Goal: Task Accomplishment & Management: Use online tool/utility

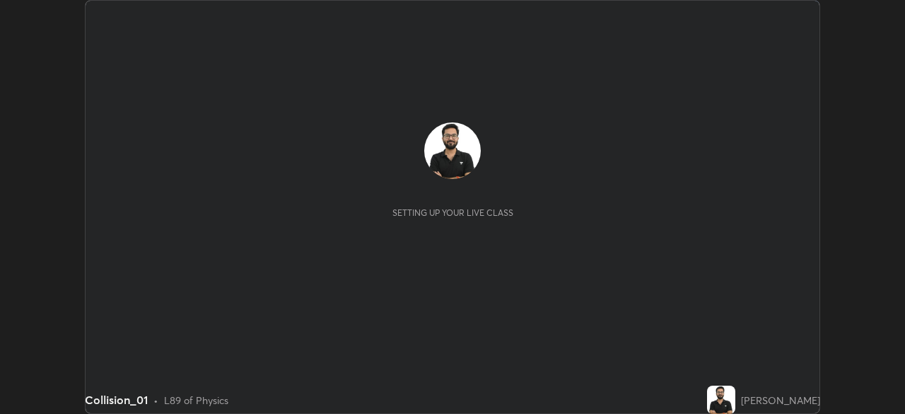
scroll to position [414, 904]
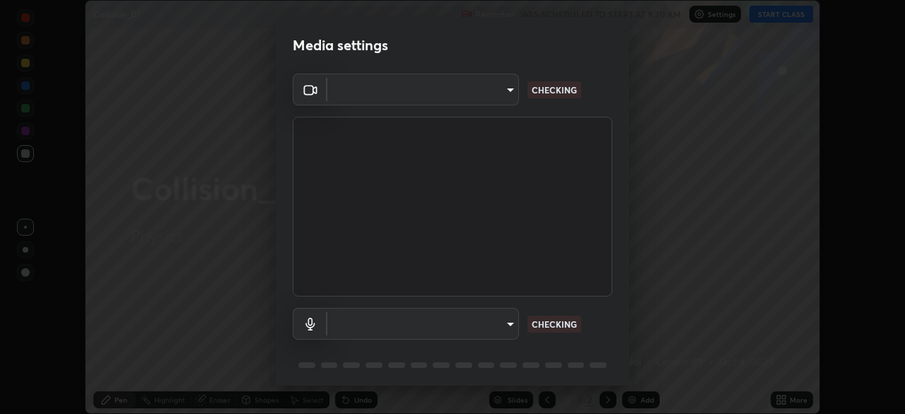
type input "a48b098f4086ee2be9e3158656f217ee91cf301593bfd61b84f44fe0ed6629b1"
type input "default"
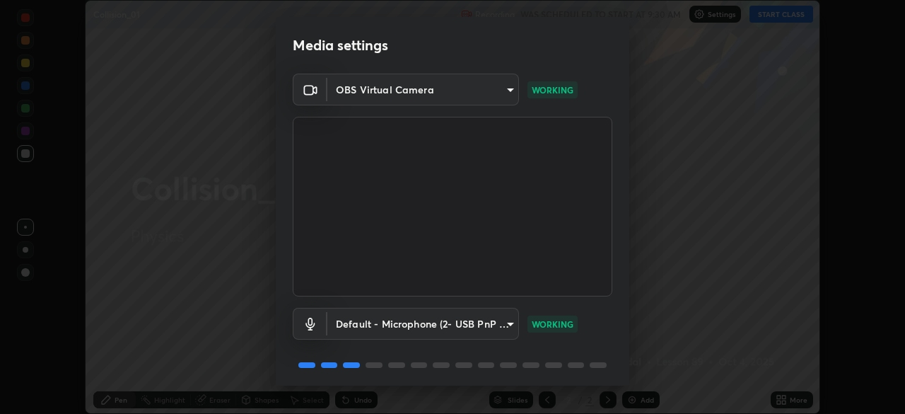
scroll to position [50, 0]
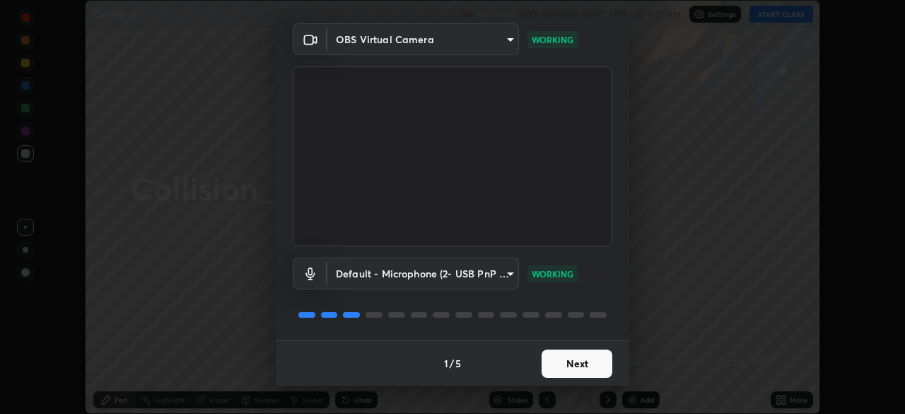
click at [564, 367] on button "Next" at bounding box center [577, 363] width 71 height 28
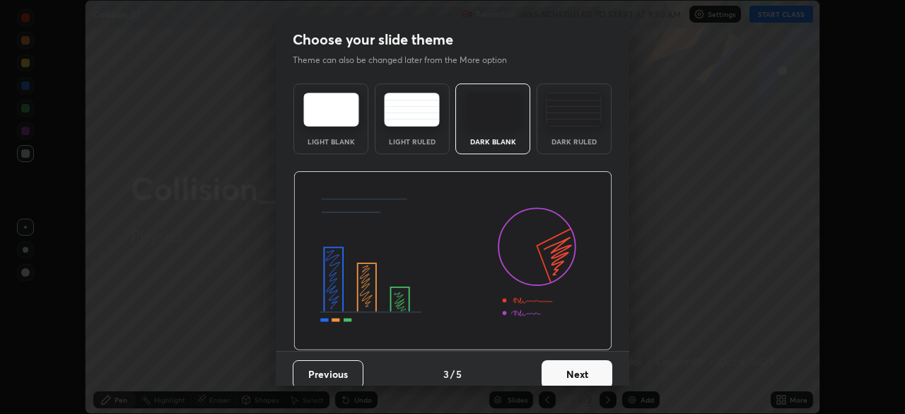
click at [559, 138] on div "Dark Ruled" at bounding box center [574, 141] width 57 height 7
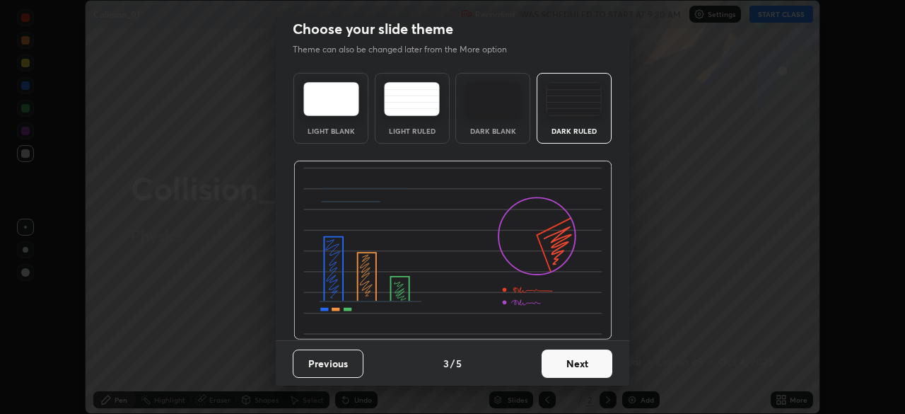
click at [560, 361] on button "Next" at bounding box center [577, 363] width 71 height 28
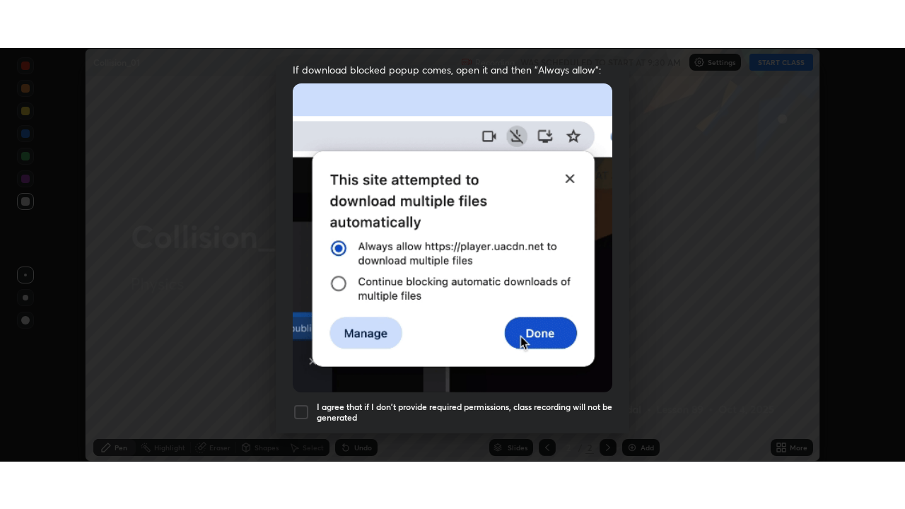
scroll to position [339, 0]
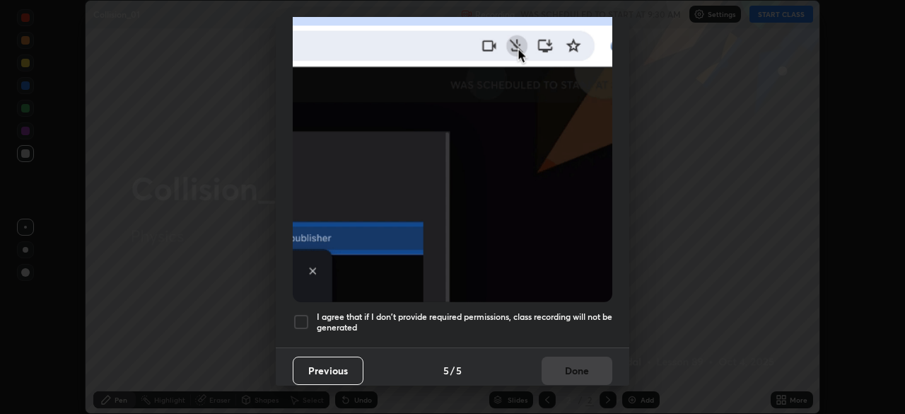
click at [449, 314] on h5 "I agree that if I don't provide required permissions, class recording will not …" at bounding box center [465, 322] width 296 height 22
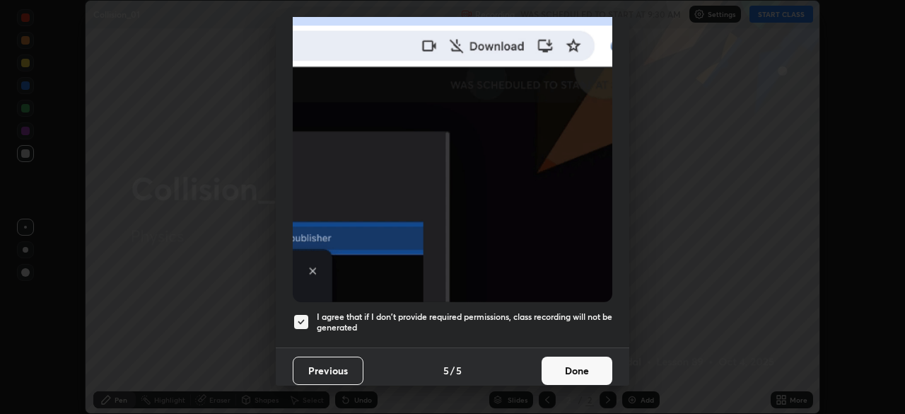
click at [545, 368] on button "Done" at bounding box center [577, 370] width 71 height 28
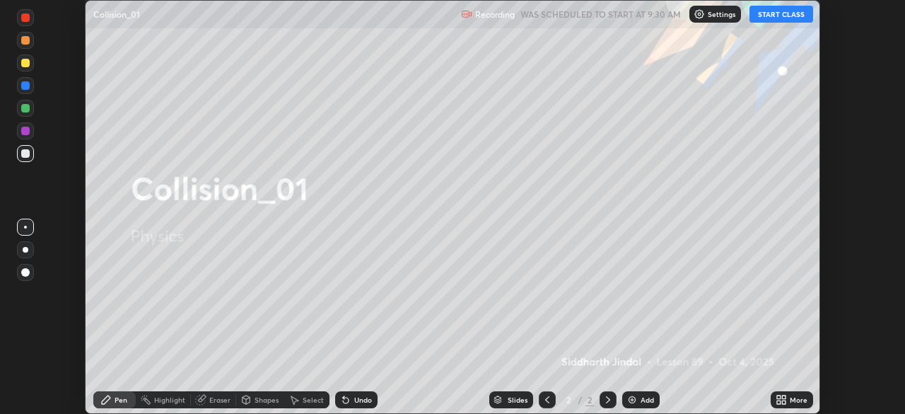
click at [784, 402] on icon at bounding box center [784, 402] width 4 height 4
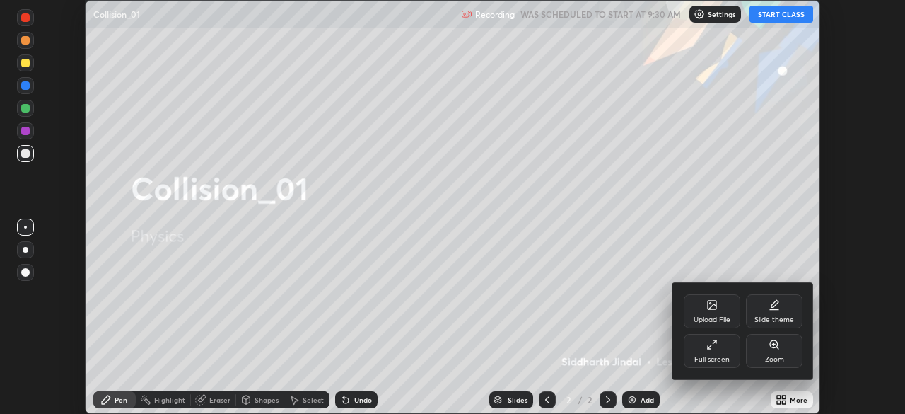
click at [697, 351] on div "Full screen" at bounding box center [712, 351] width 57 height 34
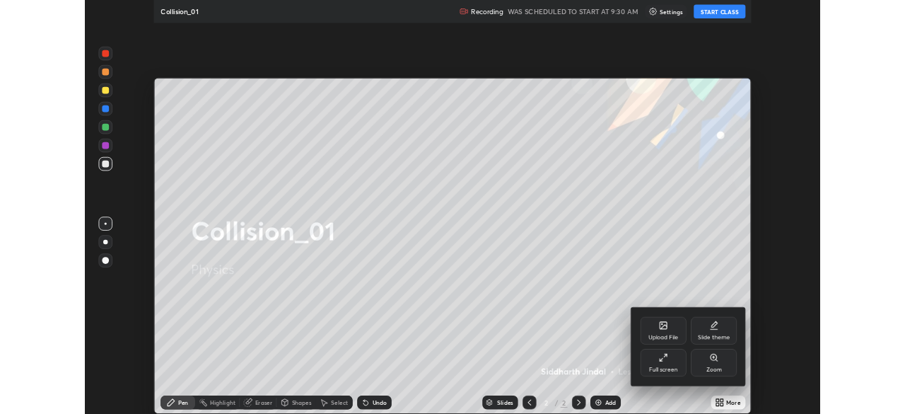
scroll to position [509, 905]
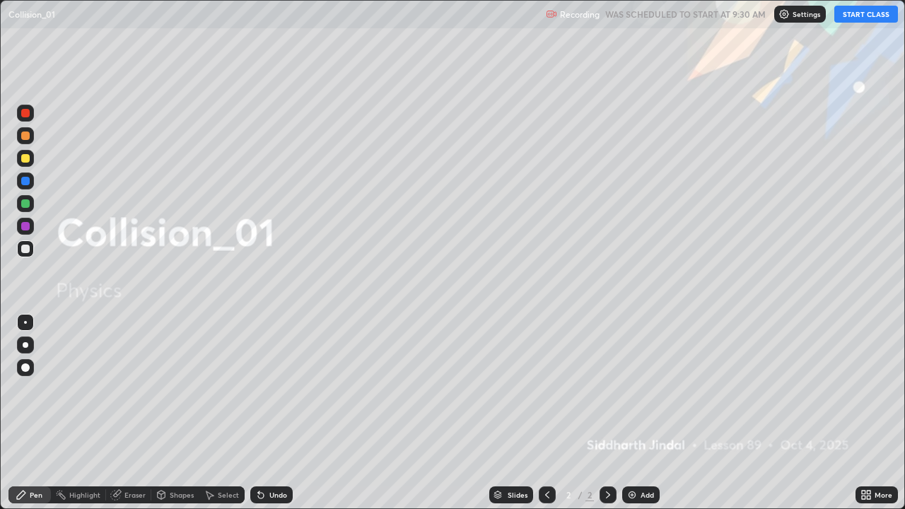
click at [861, 20] on button "START CLASS" at bounding box center [866, 14] width 64 height 17
click at [607, 413] on icon at bounding box center [607, 494] width 11 height 11
click at [634, 413] on img at bounding box center [632, 494] width 11 height 11
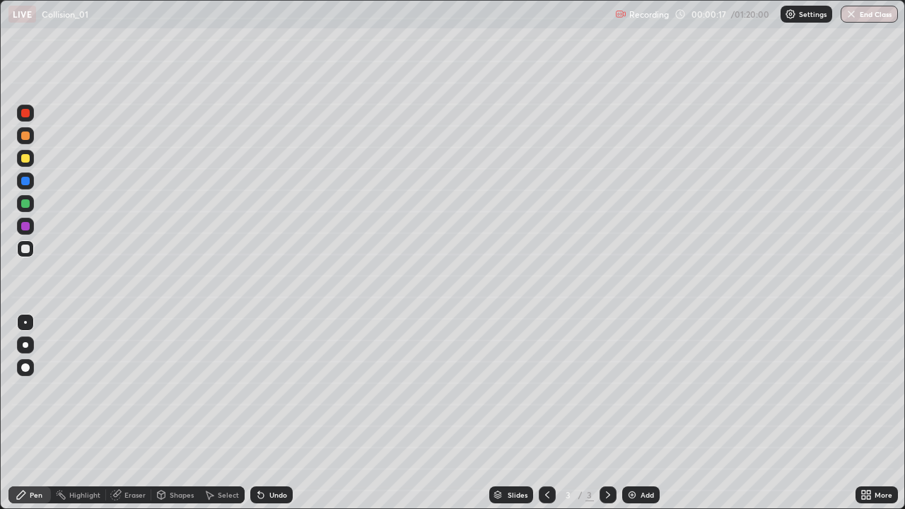
click at [25, 345] on div at bounding box center [26, 345] width 6 height 6
click at [176, 413] on div "Shapes" at bounding box center [182, 494] width 24 height 7
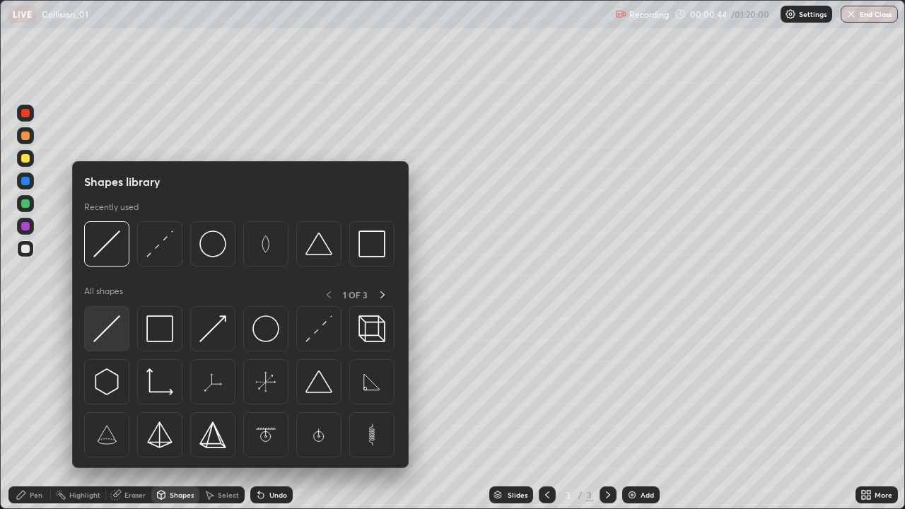
click at [113, 334] on img at bounding box center [106, 328] width 27 height 27
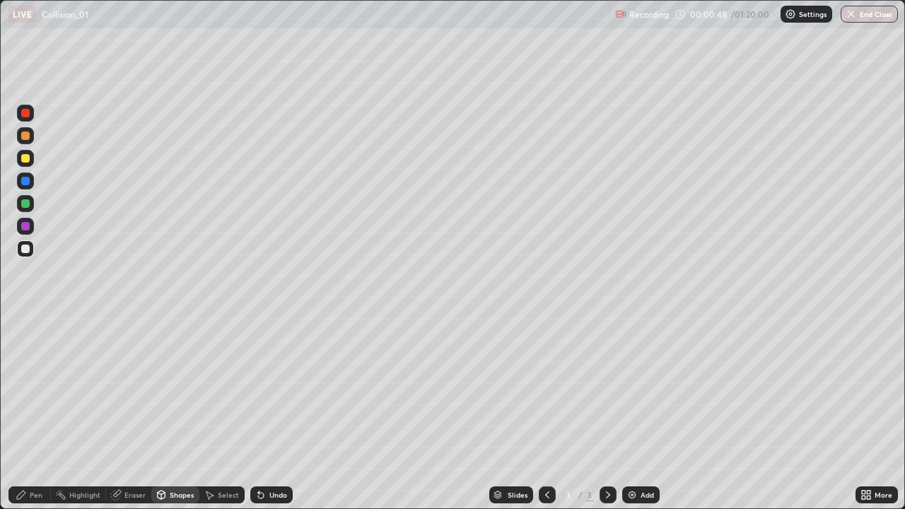
click at [173, 413] on div "Shapes" at bounding box center [182, 494] width 24 height 7
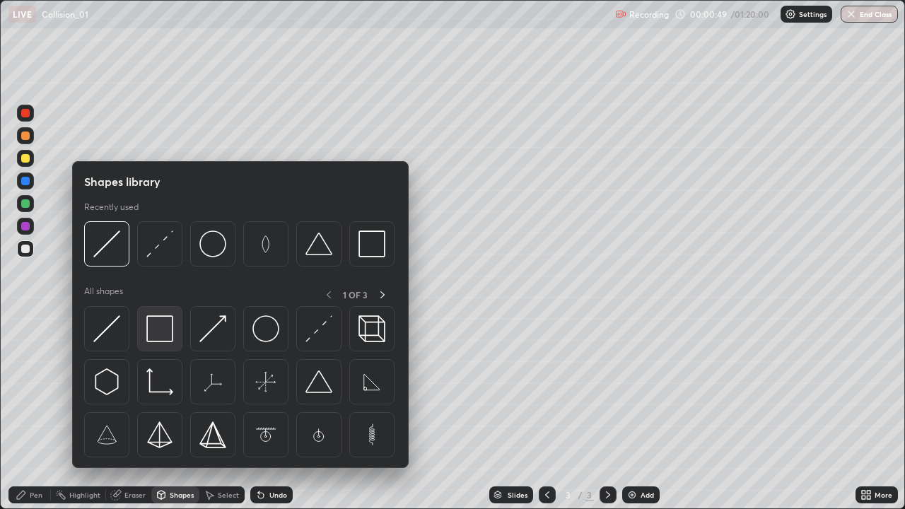
click at [156, 334] on img at bounding box center [159, 328] width 27 height 27
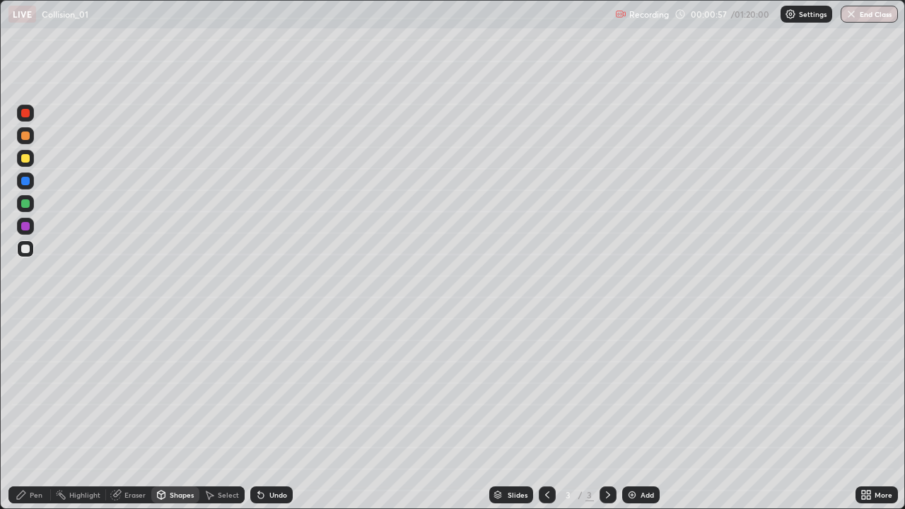
click at [34, 413] on div "Pen" at bounding box center [36, 494] width 13 height 7
click at [223, 413] on div "Select" at bounding box center [228, 494] width 21 height 7
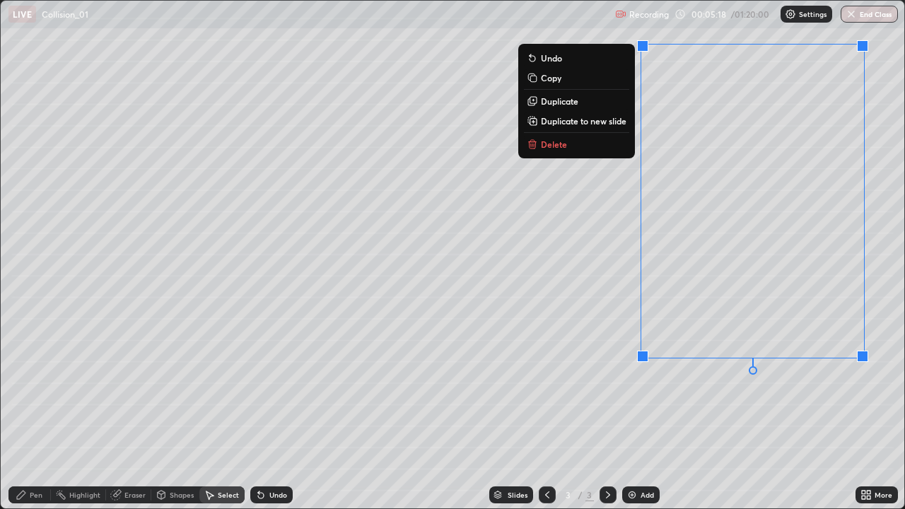
click at [591, 146] on button "Delete" at bounding box center [576, 144] width 105 height 17
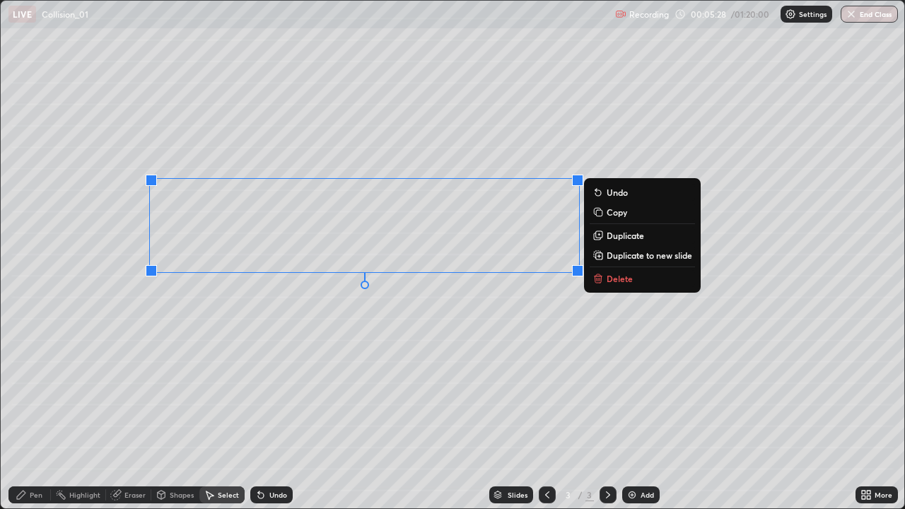
click at [607, 280] on button "Delete" at bounding box center [642, 278] width 105 height 17
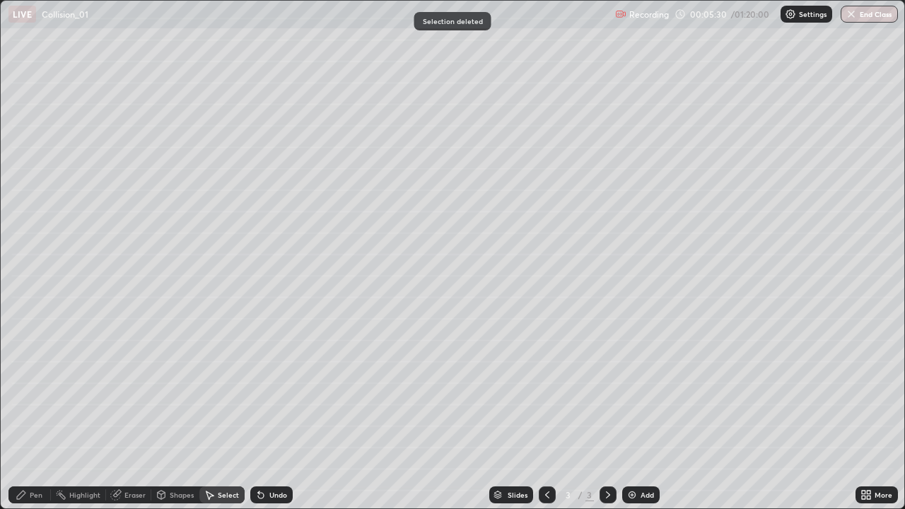
click at [28, 413] on div "Pen" at bounding box center [29, 495] width 42 height 17
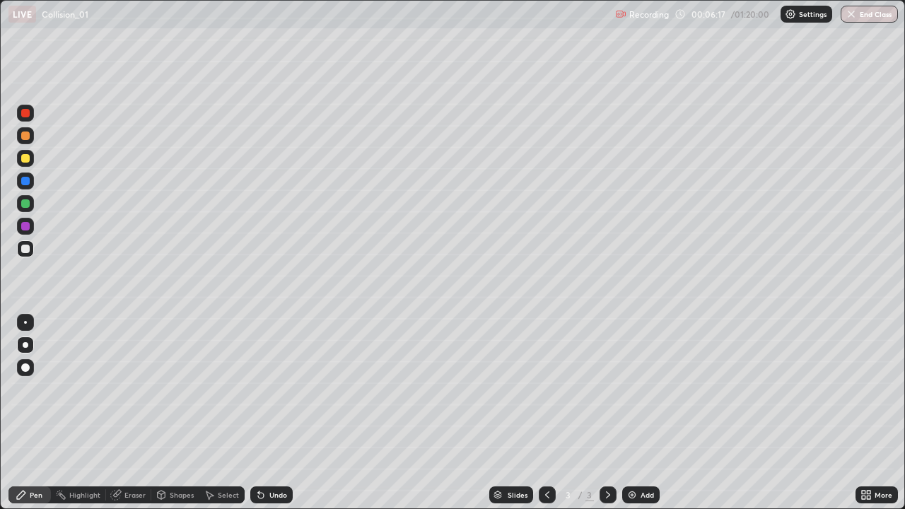
click at [272, 413] on div "Undo" at bounding box center [271, 495] width 42 height 17
click at [607, 413] on icon at bounding box center [607, 494] width 11 height 11
click at [605, 413] on icon at bounding box center [607, 494] width 11 height 11
click at [641, 413] on div "Add" at bounding box center [647, 494] width 13 height 7
click at [269, 413] on div "Undo" at bounding box center [278, 494] width 18 height 7
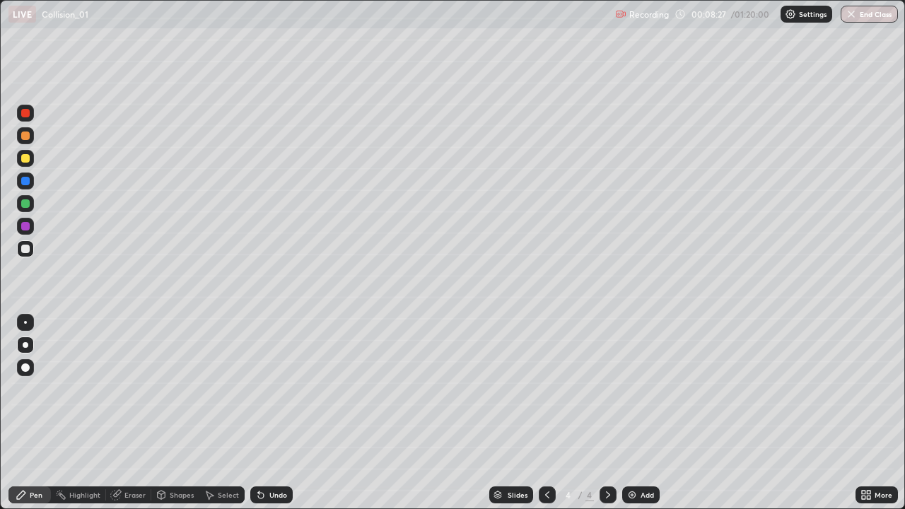
click at [275, 413] on div "Undo" at bounding box center [278, 494] width 18 height 7
click at [276, 413] on div "Undo" at bounding box center [271, 495] width 42 height 17
click at [25, 163] on div at bounding box center [25, 158] width 17 height 17
click at [131, 413] on div "Eraser" at bounding box center [134, 494] width 21 height 7
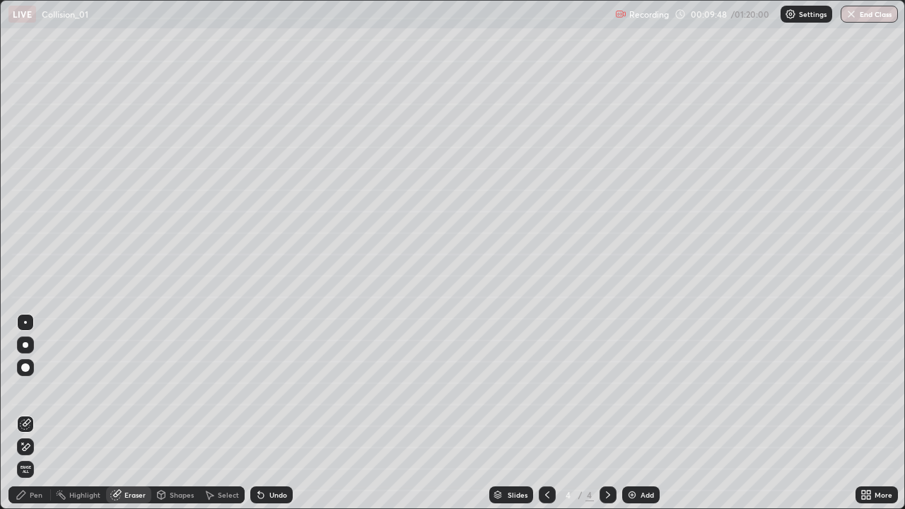
click at [31, 413] on div "Pen" at bounding box center [36, 494] width 13 height 7
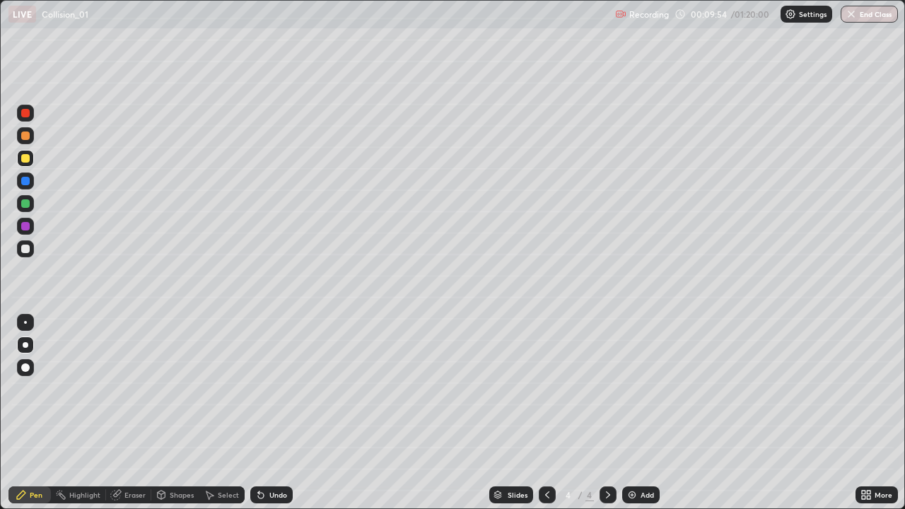
click at [127, 413] on div "Eraser" at bounding box center [128, 495] width 45 height 17
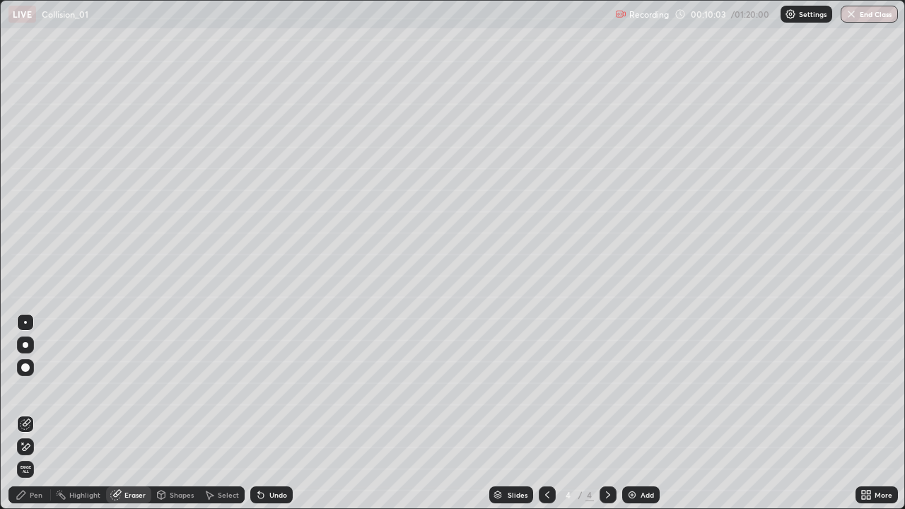
click at [40, 413] on div "Pen" at bounding box center [36, 494] width 13 height 7
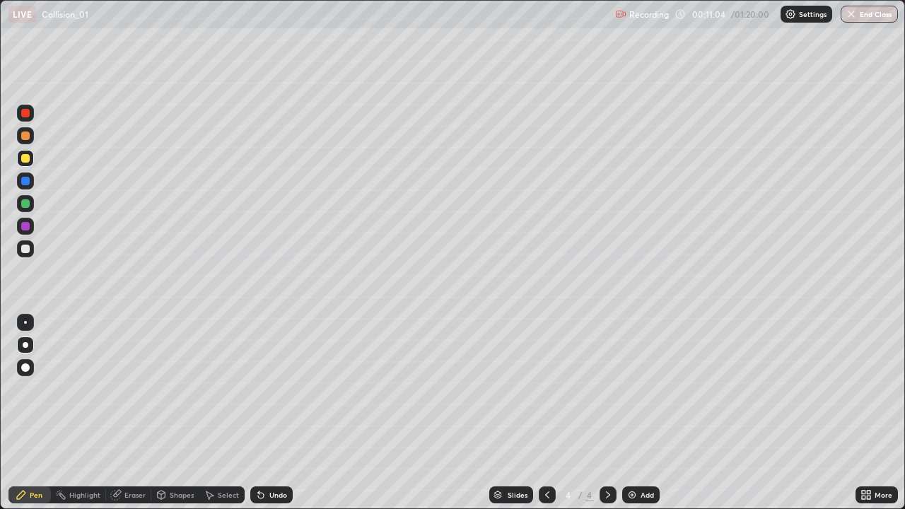
click at [544, 413] on icon at bounding box center [547, 494] width 11 height 11
click at [606, 413] on icon at bounding box center [608, 494] width 4 height 7
click at [281, 413] on div "Undo" at bounding box center [278, 494] width 18 height 7
click at [129, 413] on div "Eraser" at bounding box center [134, 494] width 21 height 7
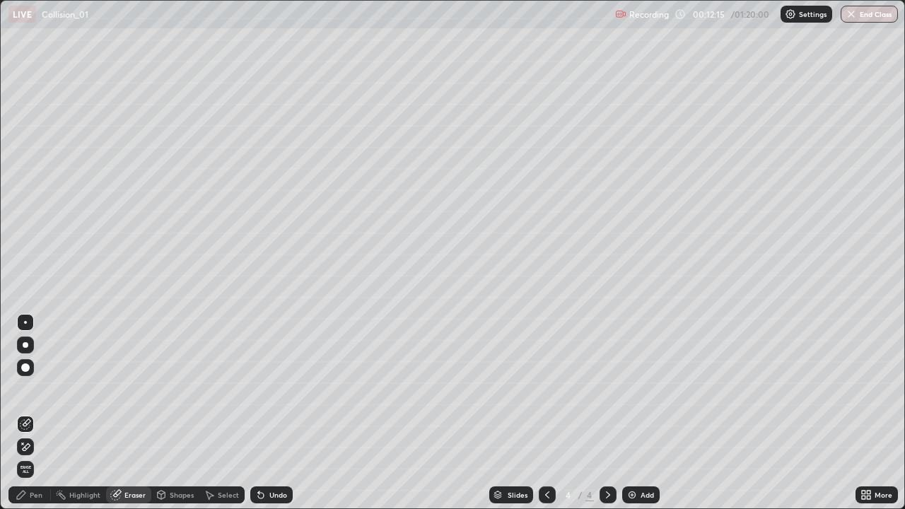
click at [36, 413] on div "Pen" at bounding box center [36, 494] width 13 height 7
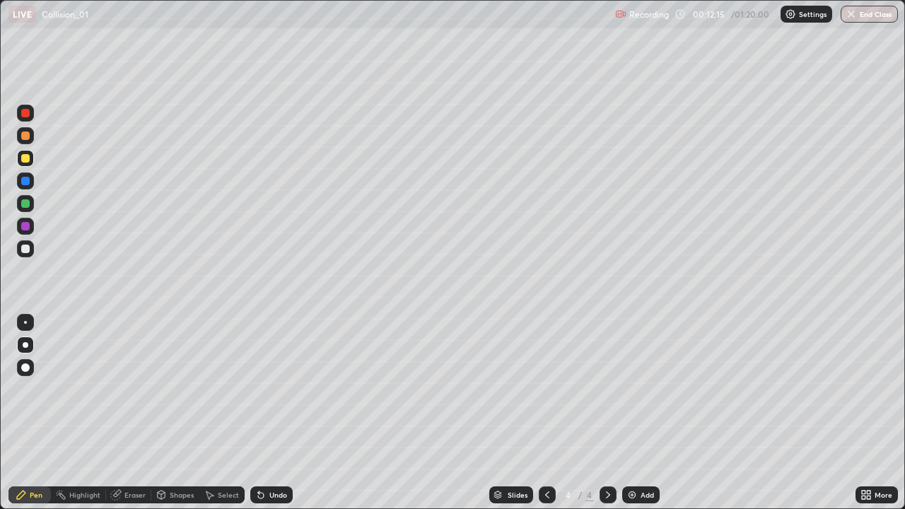
click at [25, 210] on div at bounding box center [25, 203] width 17 height 17
click at [281, 413] on div "Undo" at bounding box center [278, 494] width 18 height 7
click at [279, 413] on div "Undo" at bounding box center [271, 495] width 42 height 17
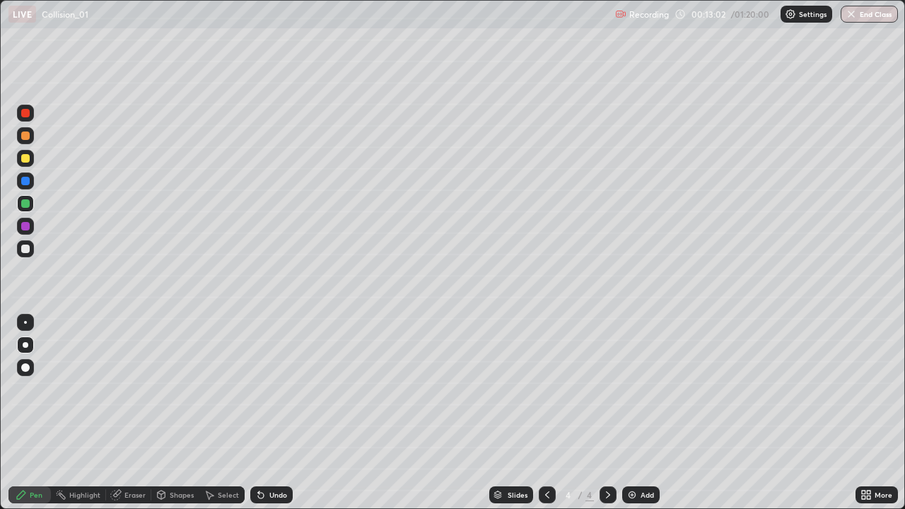
click at [279, 413] on div "Undo" at bounding box center [271, 495] width 42 height 17
click at [275, 413] on div "Undo" at bounding box center [278, 494] width 18 height 7
click at [606, 413] on icon at bounding box center [608, 494] width 4 height 7
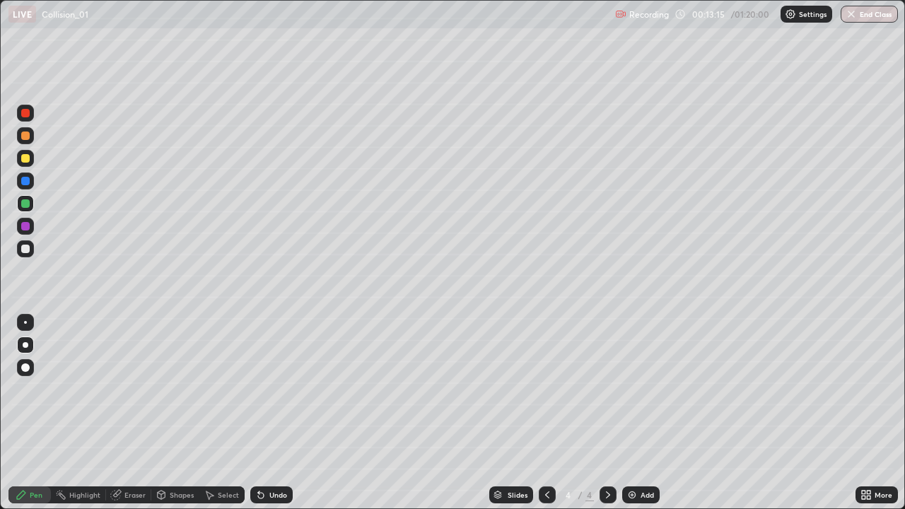
click at [653, 413] on div "Add" at bounding box center [640, 495] width 37 height 17
click at [260, 413] on icon at bounding box center [260, 494] width 11 height 11
click at [276, 413] on div "Undo" at bounding box center [278, 494] width 18 height 7
click at [272, 413] on div "Undo" at bounding box center [278, 494] width 18 height 7
click at [546, 413] on icon at bounding box center [547, 494] width 11 height 11
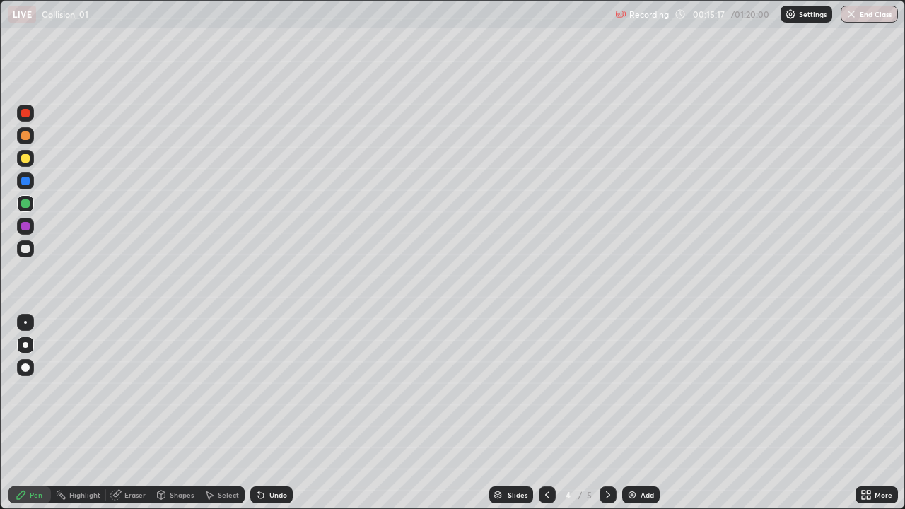
click at [545, 413] on icon at bounding box center [547, 494] width 11 height 11
click at [607, 413] on icon at bounding box center [607, 494] width 11 height 11
click at [600, 413] on div at bounding box center [608, 495] width 17 height 17
click at [601, 413] on div at bounding box center [608, 495] width 17 height 17
click at [600, 413] on div at bounding box center [608, 495] width 17 height 28
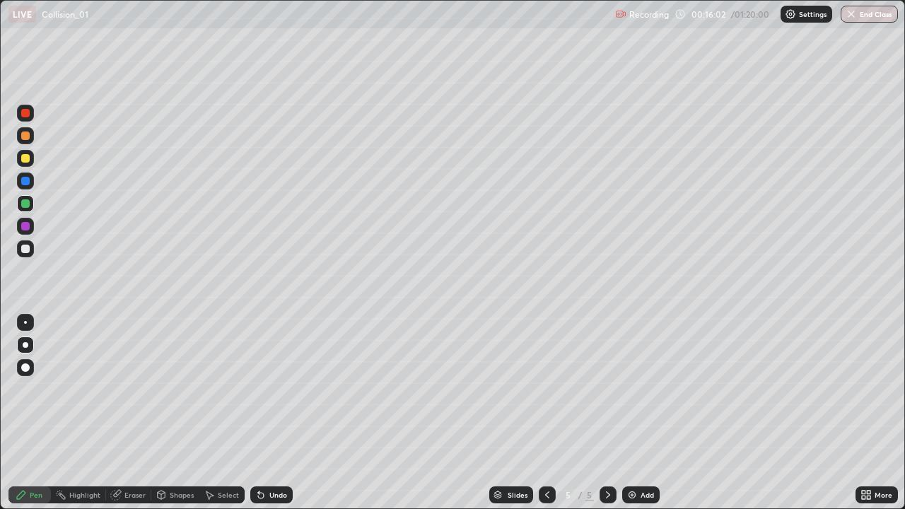
click at [633, 413] on img at bounding box center [632, 494] width 11 height 11
click at [27, 255] on div at bounding box center [25, 248] width 17 height 17
click at [32, 159] on div at bounding box center [25, 158] width 17 height 17
click at [262, 413] on icon at bounding box center [260, 494] width 11 height 11
click at [222, 413] on div "Select" at bounding box center [221, 495] width 45 height 17
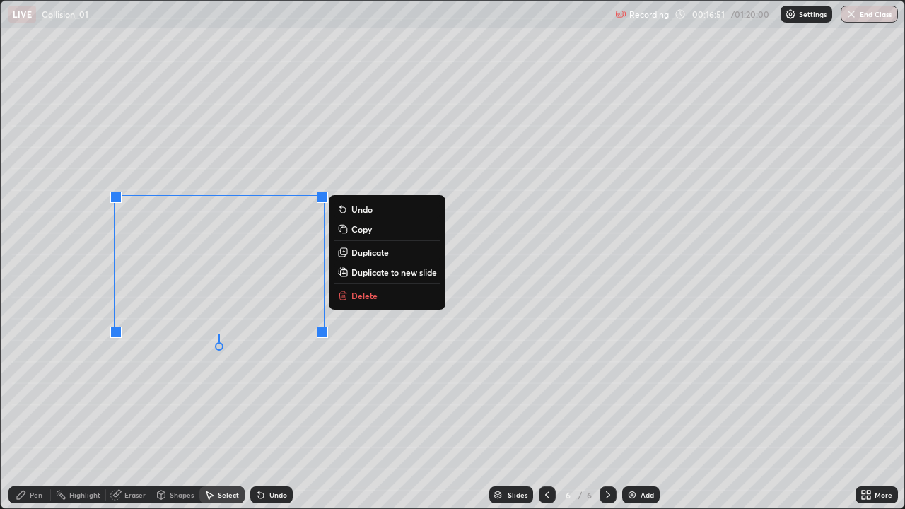
click at [358, 301] on p "Delete" at bounding box center [364, 295] width 26 height 11
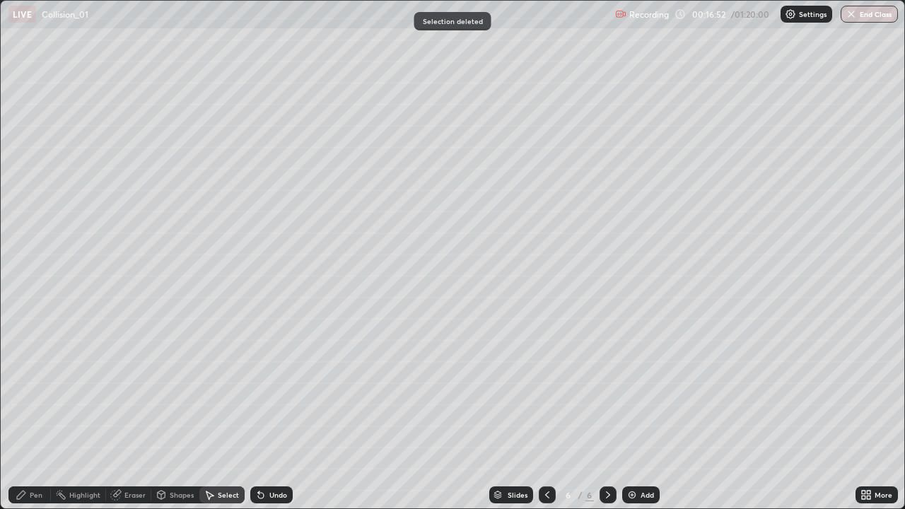
click at [33, 413] on div "Pen" at bounding box center [36, 494] width 13 height 7
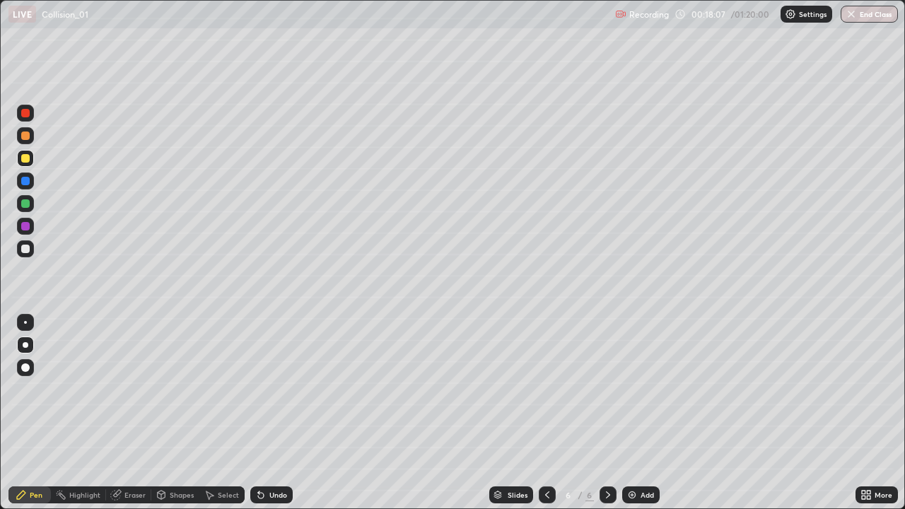
click at [26, 158] on div at bounding box center [25, 158] width 8 height 8
click at [26, 203] on div at bounding box center [25, 203] width 8 height 8
click at [273, 413] on div "Undo" at bounding box center [278, 494] width 18 height 7
click at [269, 413] on div "Undo" at bounding box center [278, 494] width 18 height 7
click at [275, 413] on div "Undo" at bounding box center [278, 494] width 18 height 7
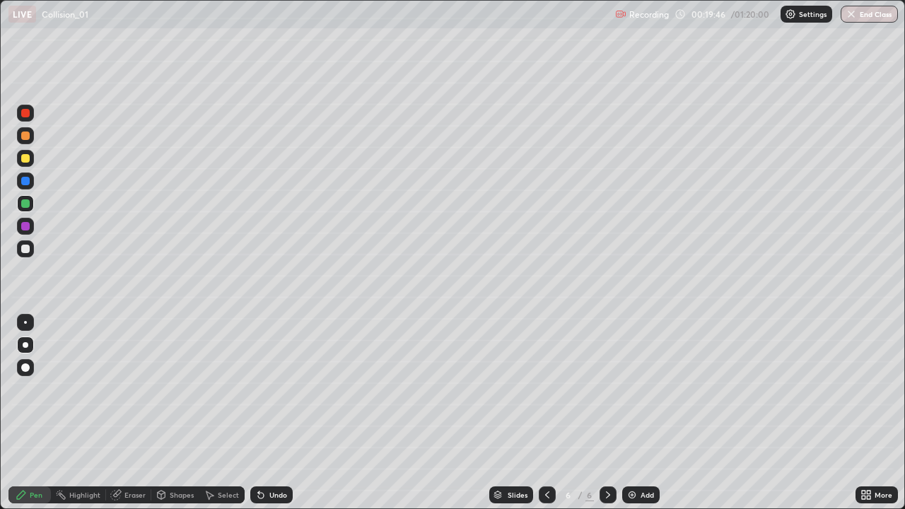
click at [277, 413] on div "Undo" at bounding box center [278, 494] width 18 height 7
click at [229, 413] on div "Select" at bounding box center [228, 494] width 21 height 7
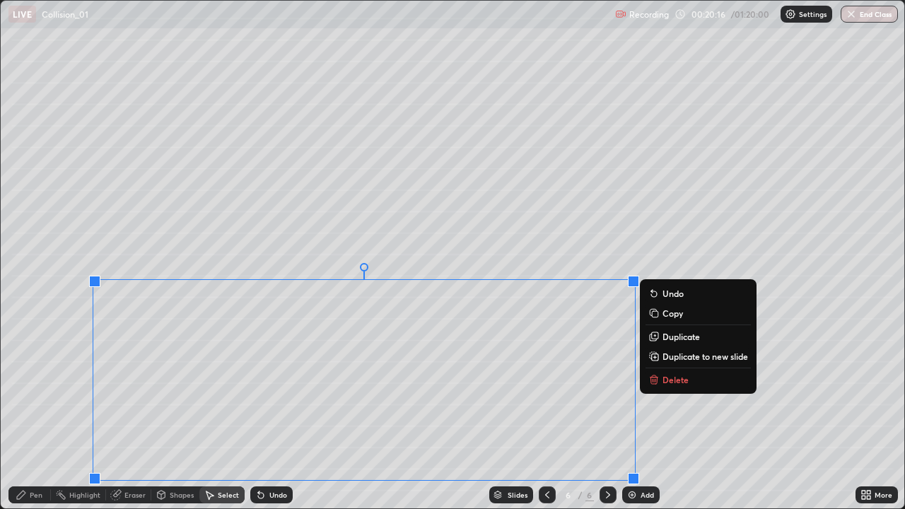
click at [674, 314] on p "Copy" at bounding box center [673, 313] width 21 height 11
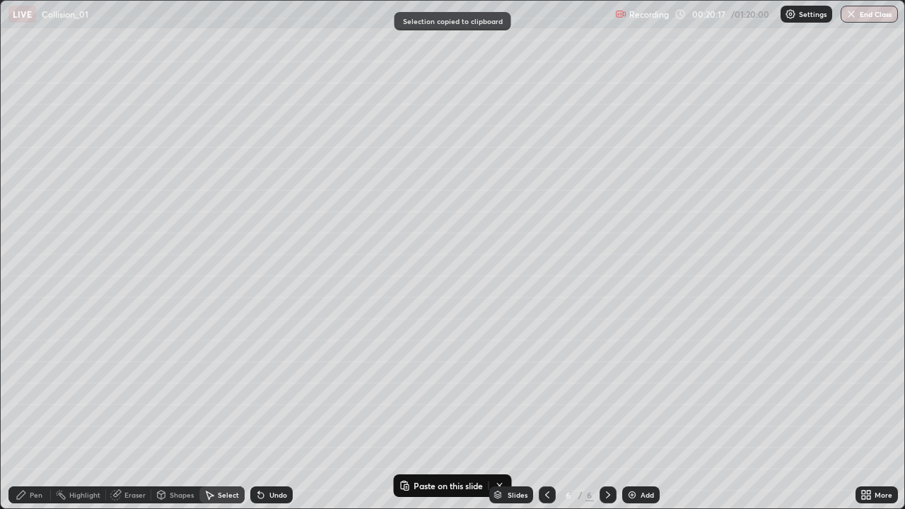
click at [607, 413] on icon at bounding box center [607, 494] width 11 height 11
click at [635, 413] on img at bounding box center [632, 494] width 11 height 11
click at [433, 413] on div "Slides 7 / 7 Add" at bounding box center [574, 495] width 563 height 28
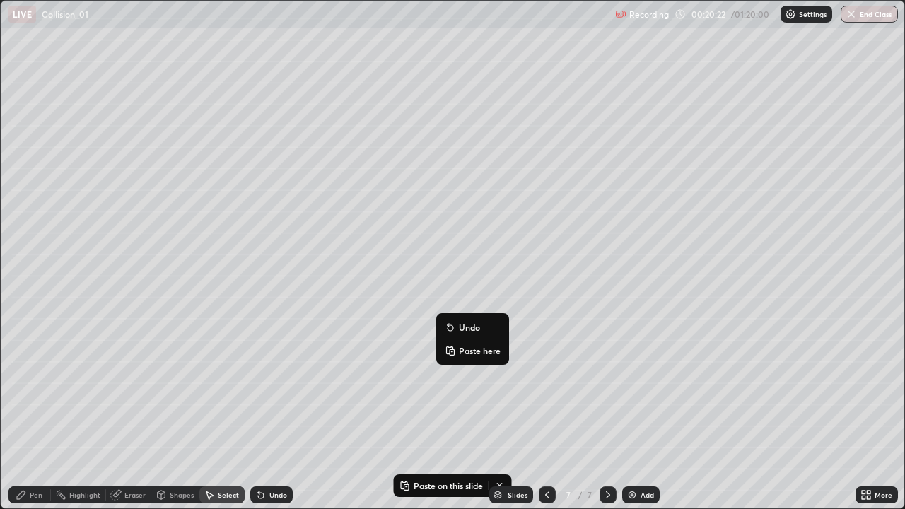
click at [477, 350] on p "Paste here" at bounding box center [480, 350] width 42 height 11
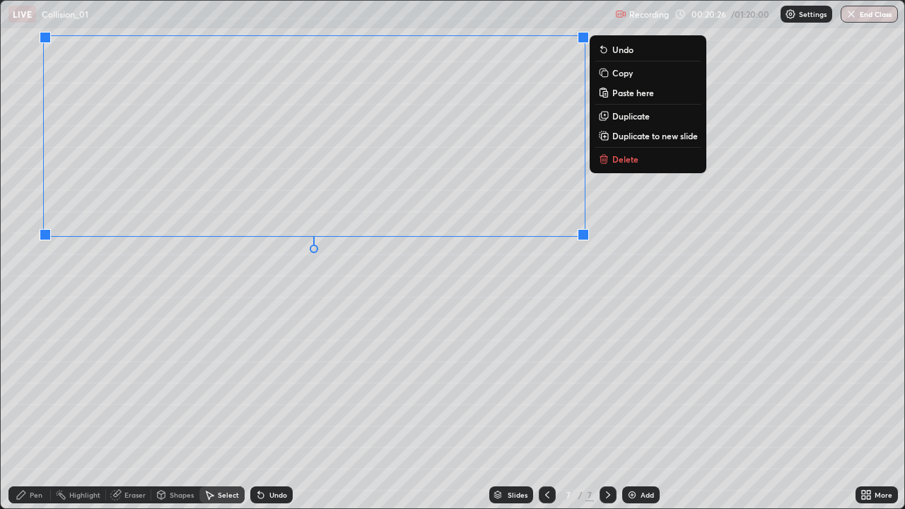
click at [551, 325] on div "0 ° Undo Copy Paste here Duplicate Duplicate to new slide Delete" at bounding box center [453, 255] width 904 height 508
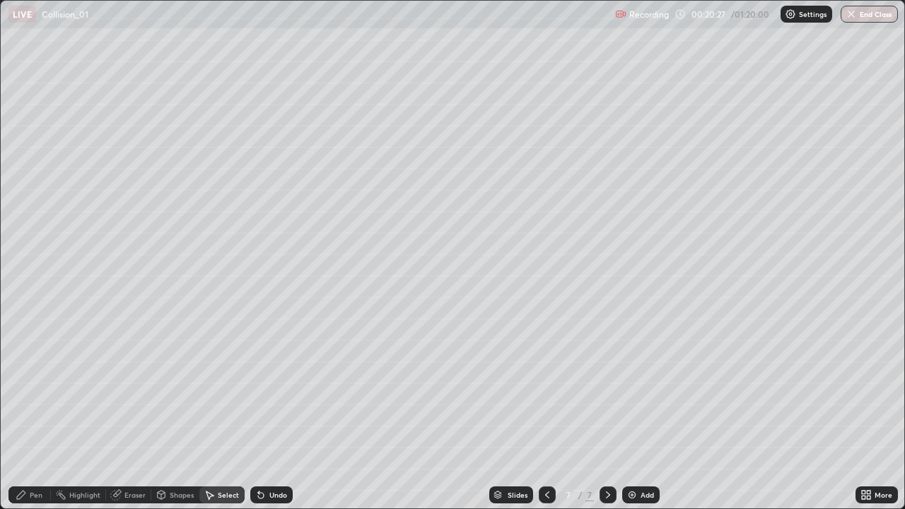
click at [42, 413] on div "Pen" at bounding box center [36, 494] width 13 height 7
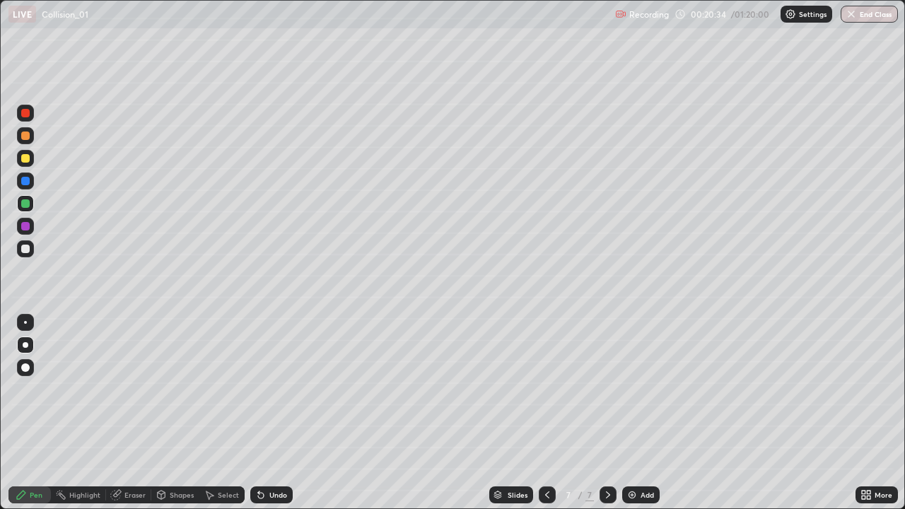
click at [874, 413] on div "More" at bounding box center [877, 495] width 42 height 17
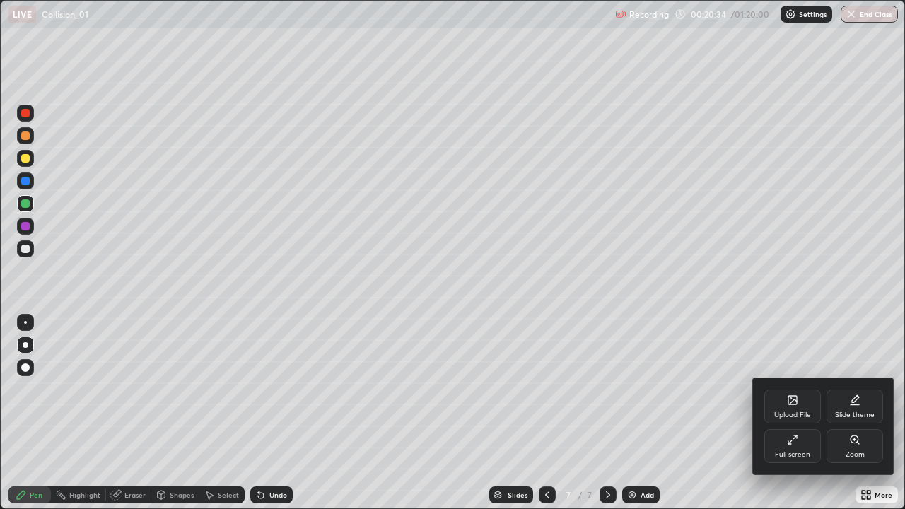
click at [810, 413] on div "Full screen" at bounding box center [792, 446] width 57 height 34
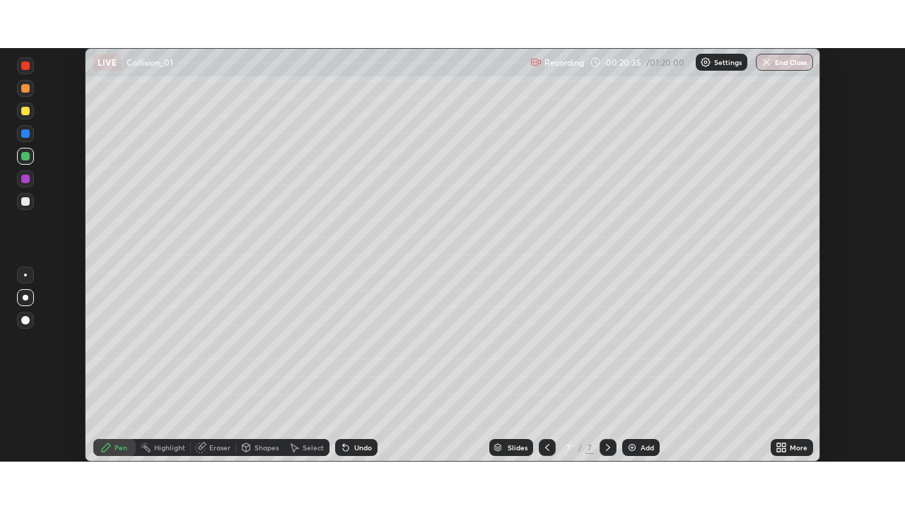
scroll to position [70300, 69808]
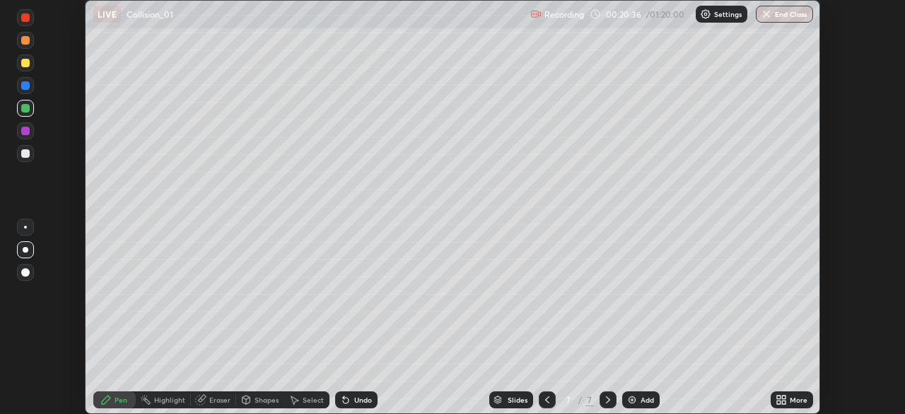
click at [800, 400] on div "More" at bounding box center [799, 399] width 18 height 7
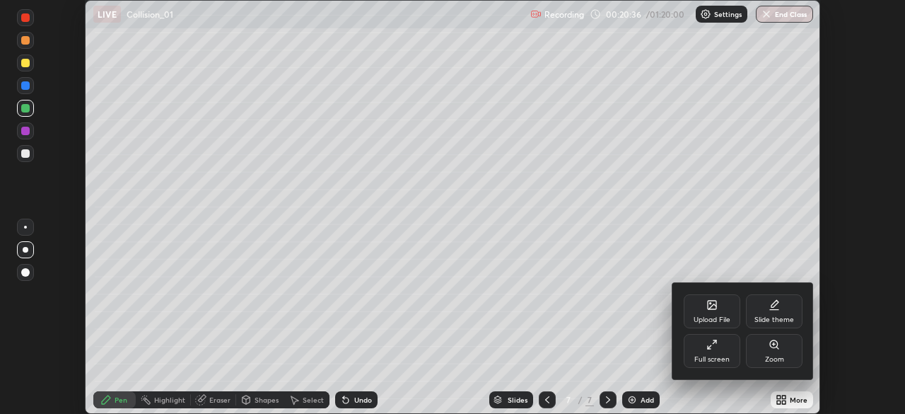
click at [721, 356] on div "Full screen" at bounding box center [711, 359] width 35 height 7
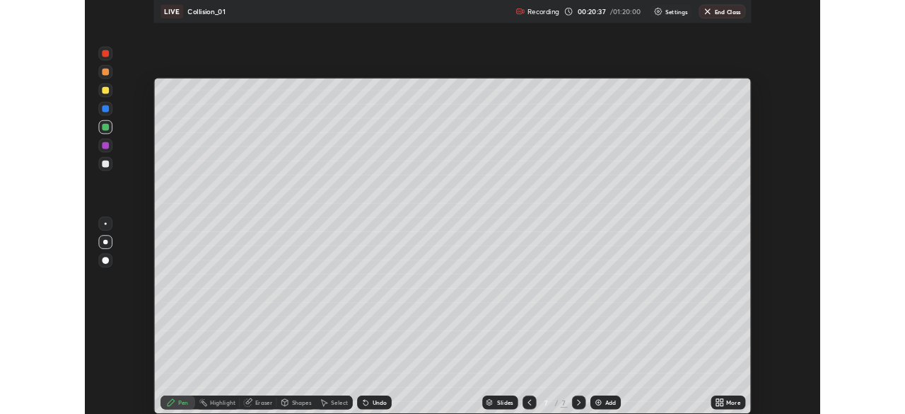
scroll to position [509, 905]
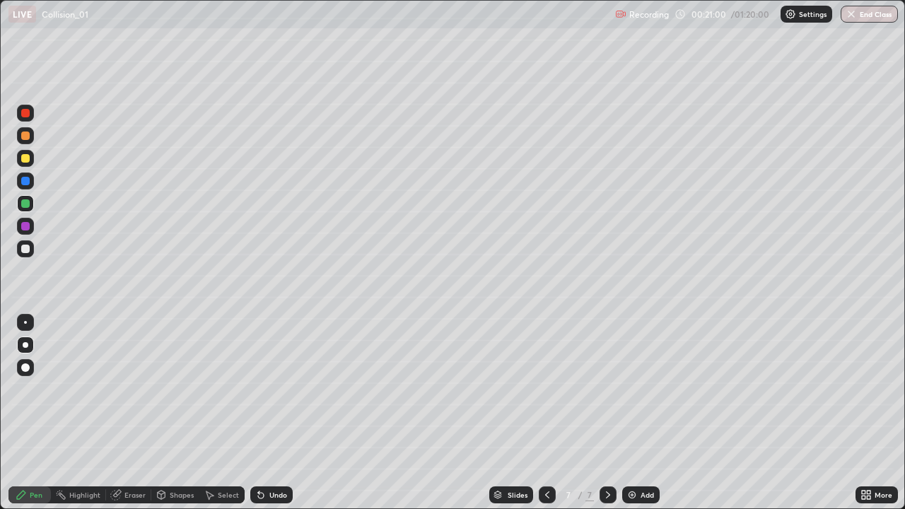
click at [25, 159] on div at bounding box center [25, 158] width 8 height 8
click at [269, 413] on div "Undo" at bounding box center [271, 495] width 42 height 17
click at [264, 413] on div "Undo" at bounding box center [271, 495] width 42 height 17
click at [260, 413] on icon at bounding box center [261, 496] width 6 height 6
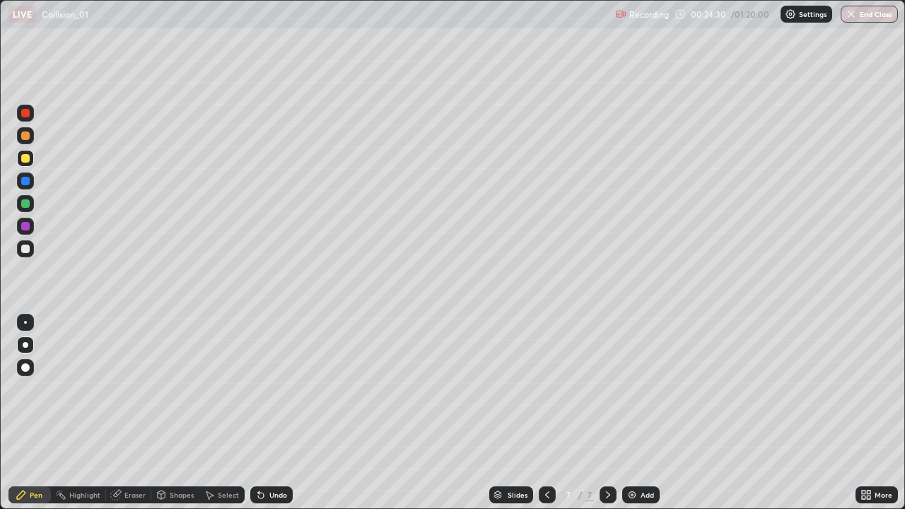
click at [260, 413] on icon at bounding box center [261, 496] width 6 height 6
click at [261, 413] on icon at bounding box center [260, 494] width 11 height 11
click at [261, 413] on icon at bounding box center [261, 496] width 6 height 6
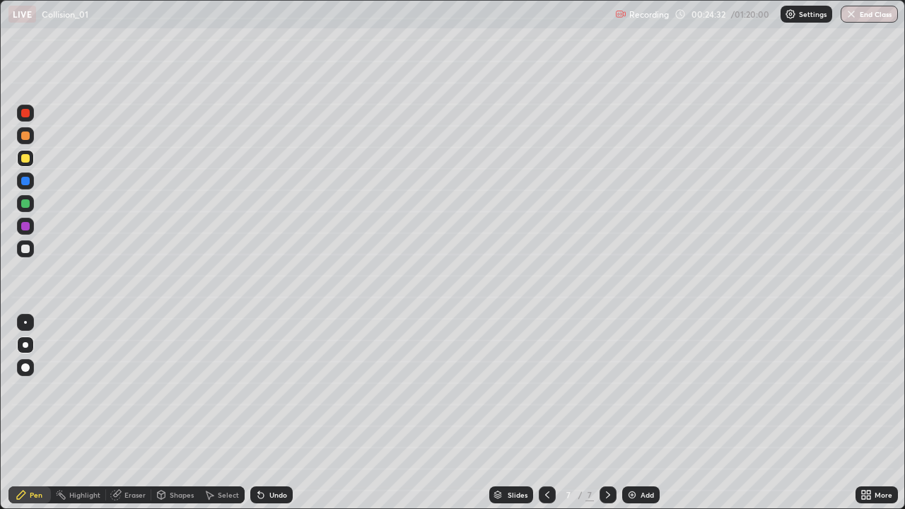
click at [258, 413] on icon at bounding box center [258, 491] width 1 height 1
click at [139, 413] on div "Eraser" at bounding box center [128, 495] width 45 height 17
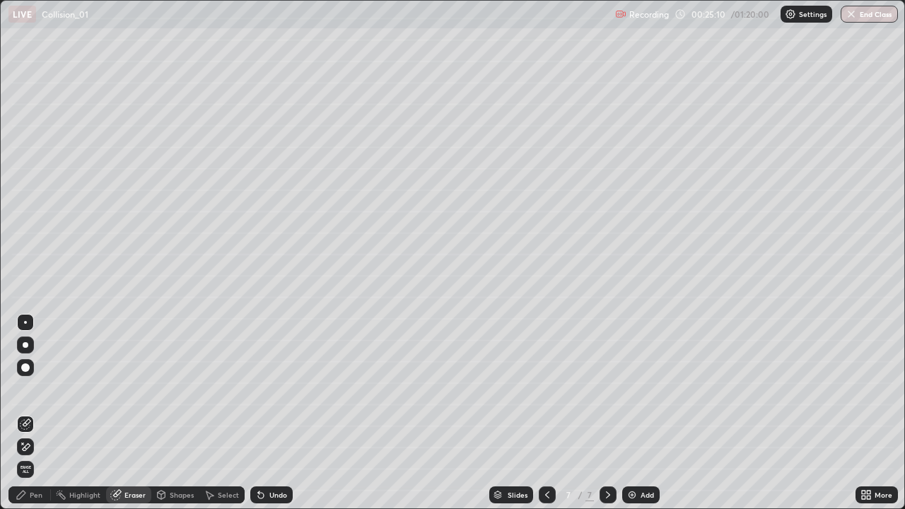
click at [36, 413] on div "Pen" at bounding box center [36, 494] width 13 height 7
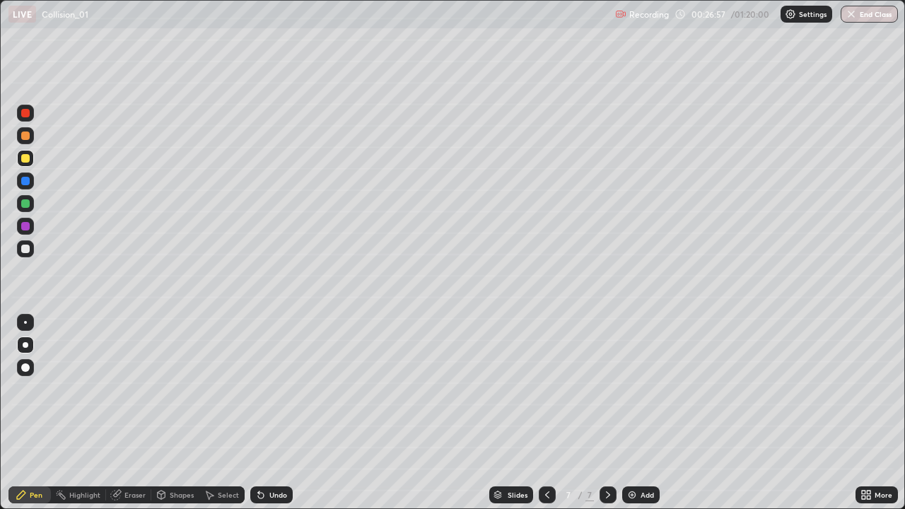
click at [226, 413] on div "Select" at bounding box center [228, 494] width 21 height 7
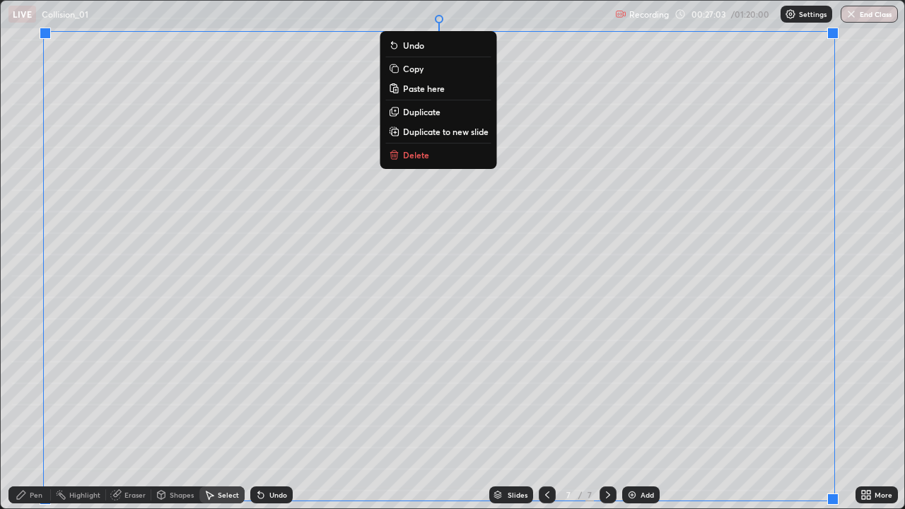
click at [435, 134] on p "Duplicate to new slide" at bounding box center [446, 131] width 86 height 11
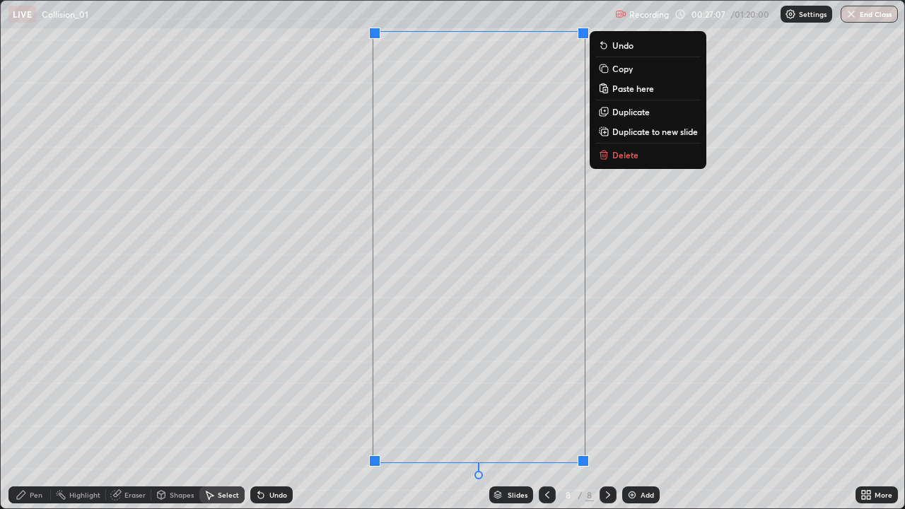
click at [617, 156] on p "Delete" at bounding box center [625, 154] width 26 height 11
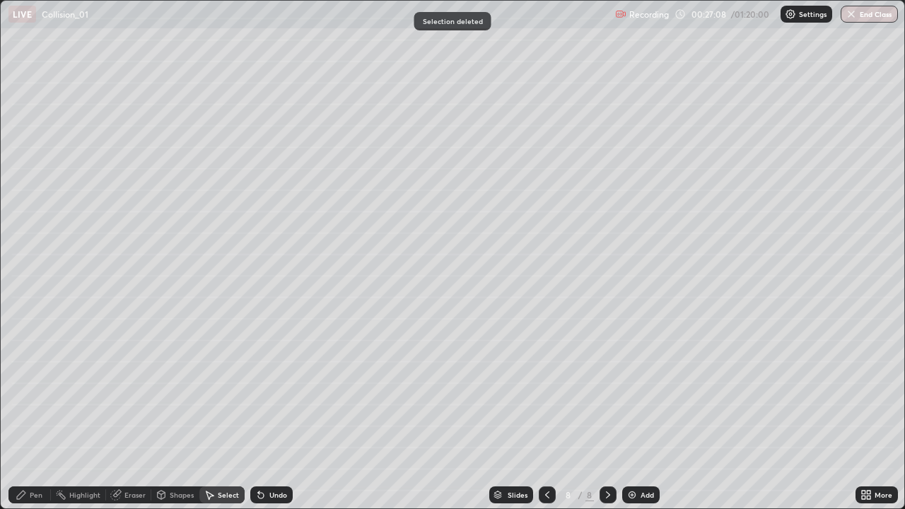
click at [37, 413] on div "Pen" at bounding box center [29, 495] width 42 height 17
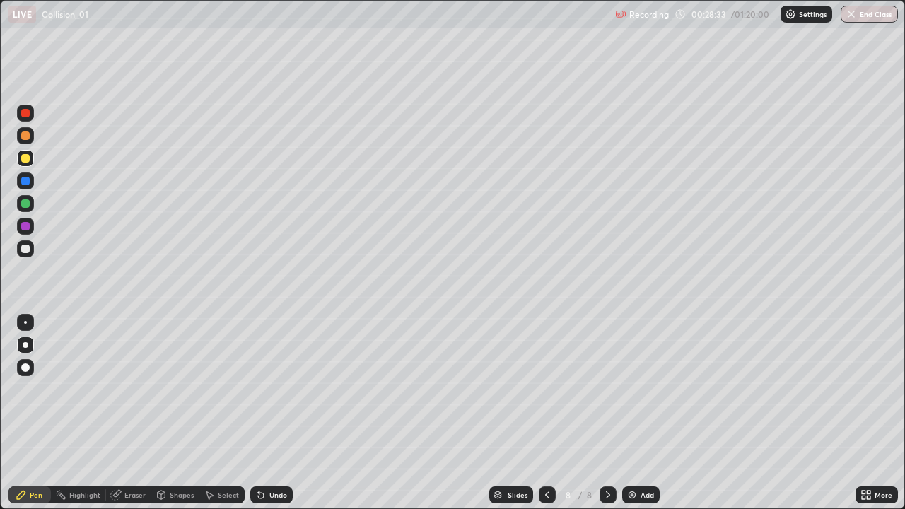
click at [276, 413] on div "Undo" at bounding box center [271, 495] width 42 height 17
click at [275, 413] on div "Undo" at bounding box center [278, 494] width 18 height 7
click at [126, 413] on div "Eraser" at bounding box center [134, 494] width 21 height 7
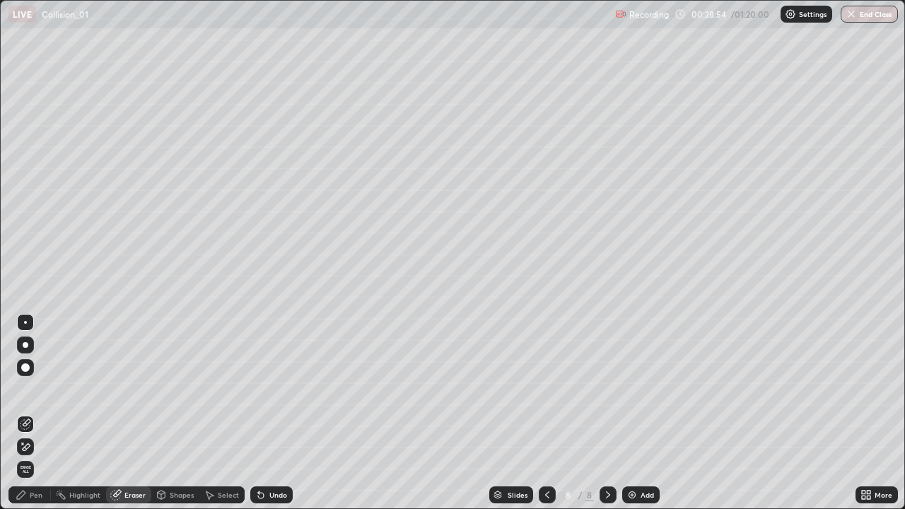
click at [30, 413] on div at bounding box center [25, 446] width 17 height 17
click at [33, 413] on div "Pen" at bounding box center [36, 494] width 13 height 7
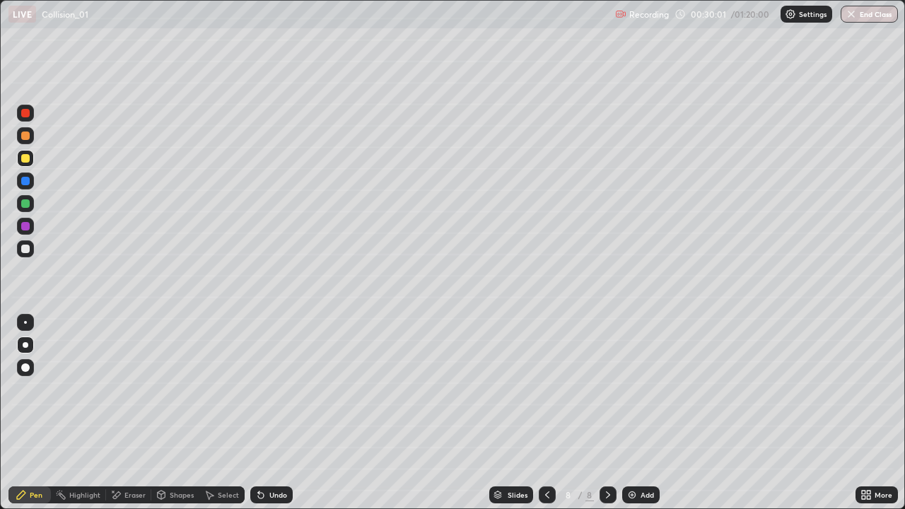
click at [608, 413] on icon at bounding box center [607, 494] width 11 height 11
click at [642, 413] on div "Add" at bounding box center [640, 495] width 37 height 17
click at [540, 413] on div at bounding box center [547, 495] width 17 height 28
click at [607, 413] on icon at bounding box center [607, 494] width 11 height 11
click at [540, 413] on div at bounding box center [547, 495] width 17 height 17
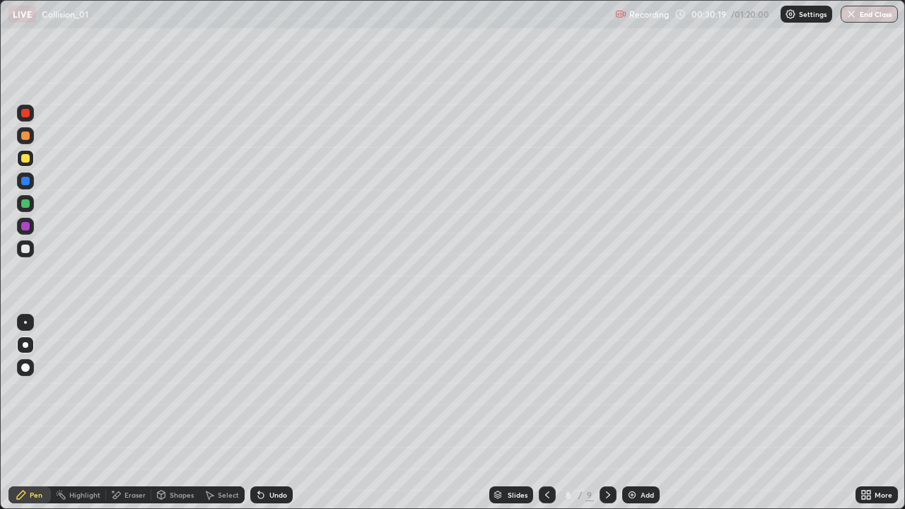
click at [544, 413] on icon at bounding box center [547, 494] width 11 height 11
click at [269, 413] on div "Undo" at bounding box center [278, 494] width 18 height 7
click at [607, 413] on icon at bounding box center [607, 494] width 11 height 11
click at [605, 413] on icon at bounding box center [607, 494] width 11 height 11
click at [26, 249] on div at bounding box center [25, 249] width 8 height 8
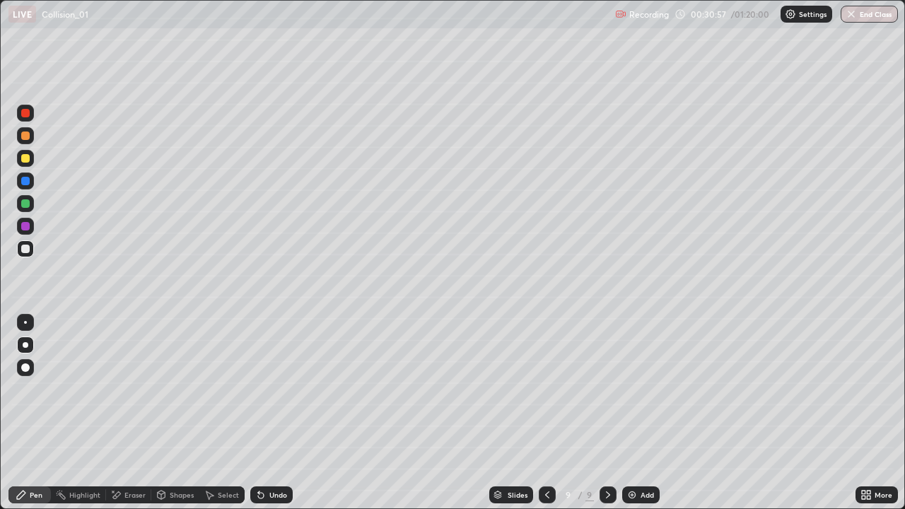
click at [271, 413] on div "Undo" at bounding box center [271, 495] width 42 height 17
click at [267, 413] on div "Undo" at bounding box center [271, 495] width 42 height 17
click at [124, 413] on div "Eraser" at bounding box center [134, 494] width 21 height 7
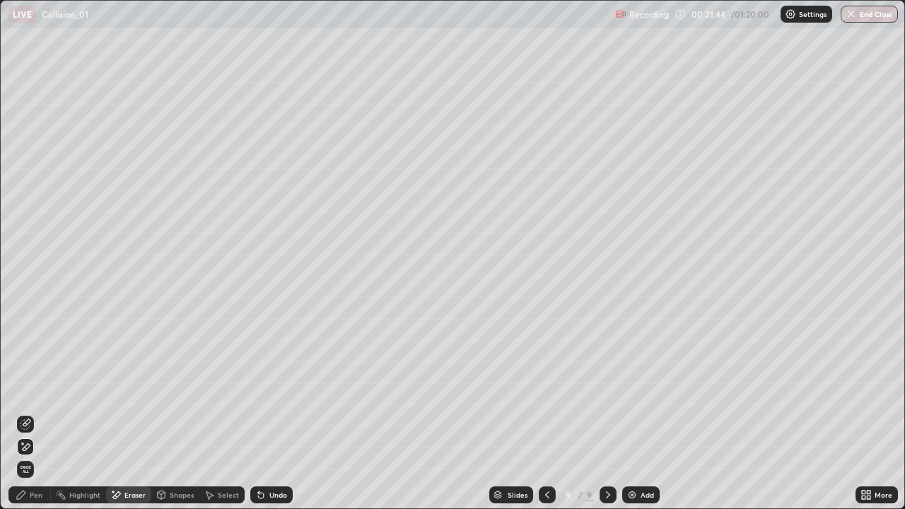
click at [23, 413] on icon at bounding box center [25, 447] width 11 height 12
click at [226, 413] on div "Select" at bounding box center [228, 494] width 21 height 7
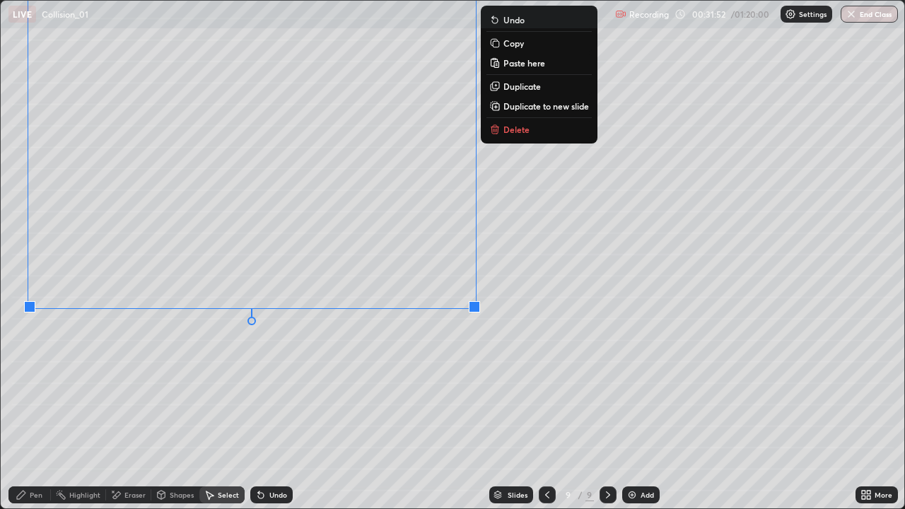
click at [407, 390] on div "0 ° Undo Copy Paste here Duplicate Duplicate to new slide Delete" at bounding box center [453, 255] width 904 height 508
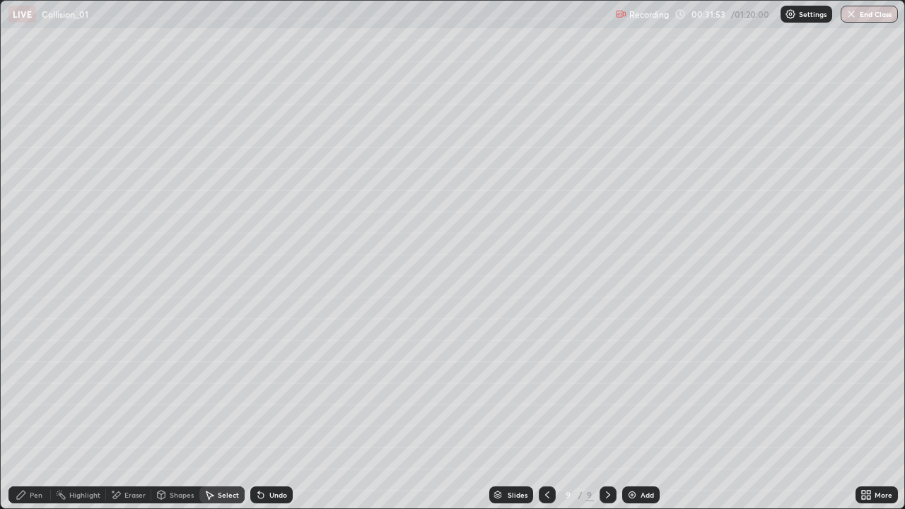
click at [863, 413] on icon at bounding box center [864, 498] width 4 height 4
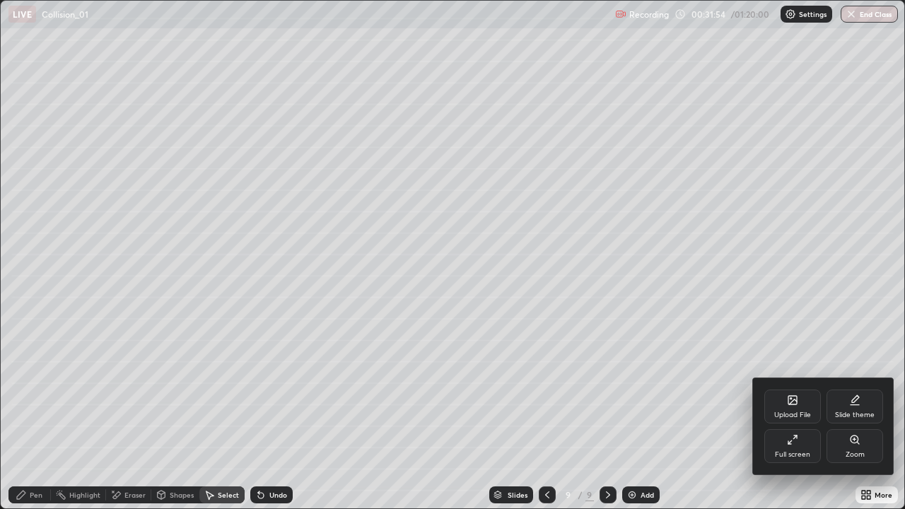
click at [793, 413] on div "Full screen" at bounding box center [792, 446] width 57 height 34
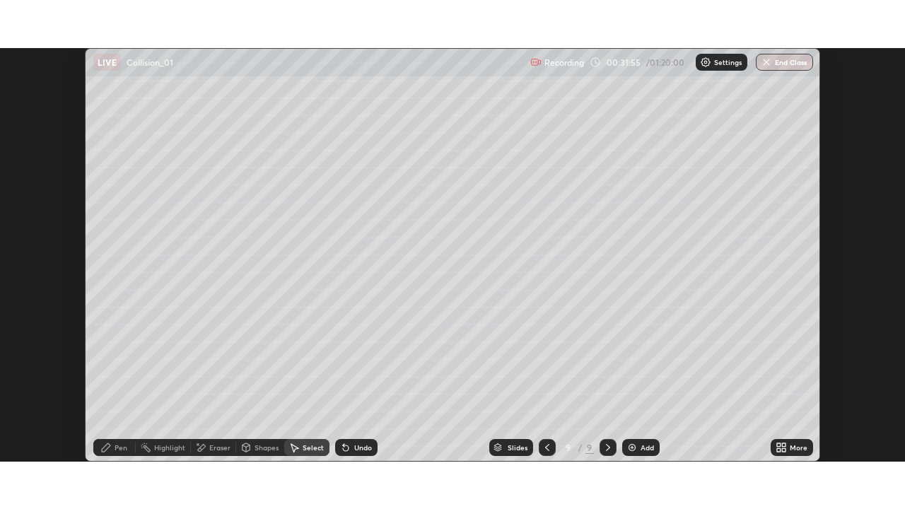
scroll to position [70300, 69808]
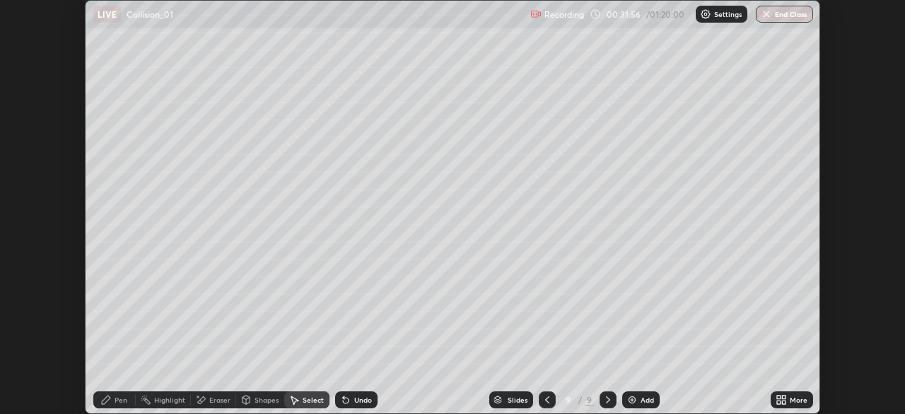
click at [793, 397] on div "More" at bounding box center [799, 399] width 18 height 7
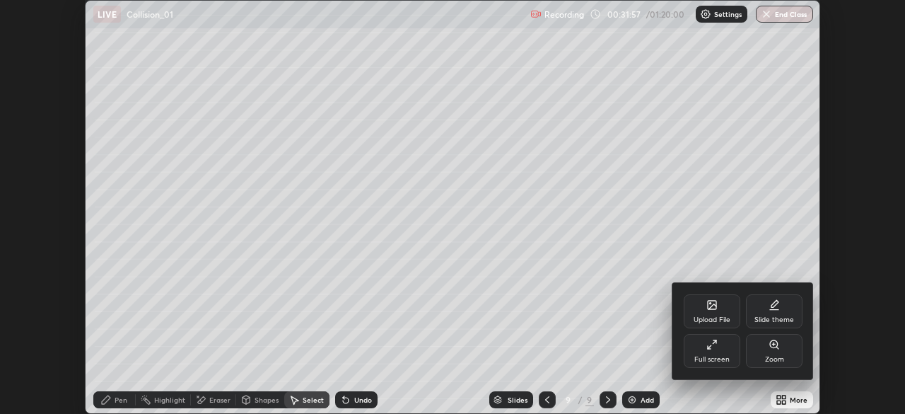
click at [717, 351] on div "Full screen" at bounding box center [712, 351] width 57 height 34
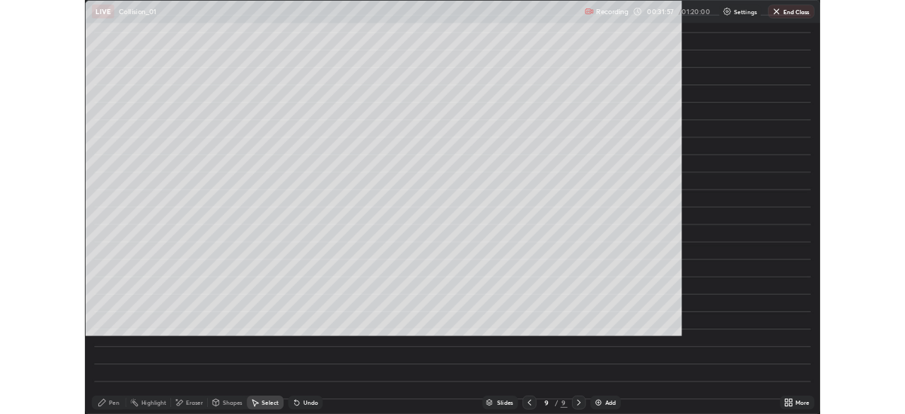
scroll to position [509, 905]
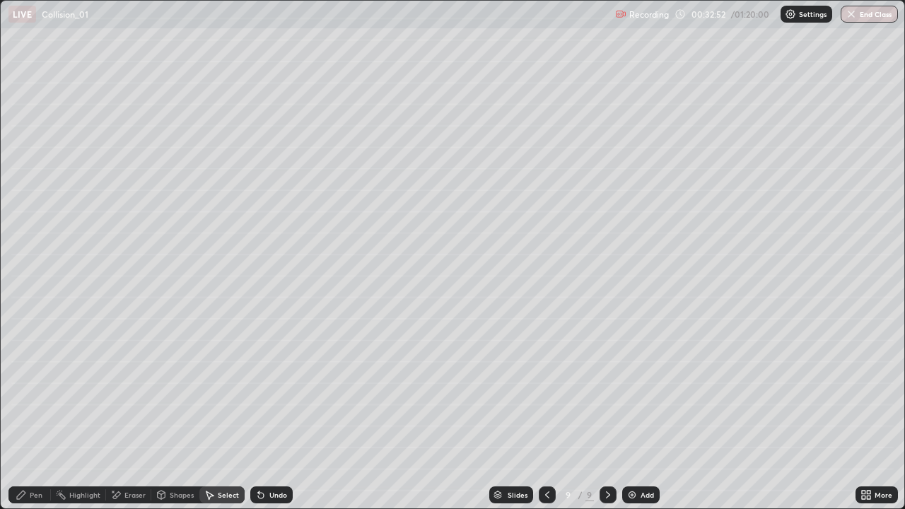
click at [36, 413] on div "Pen" at bounding box center [36, 494] width 13 height 7
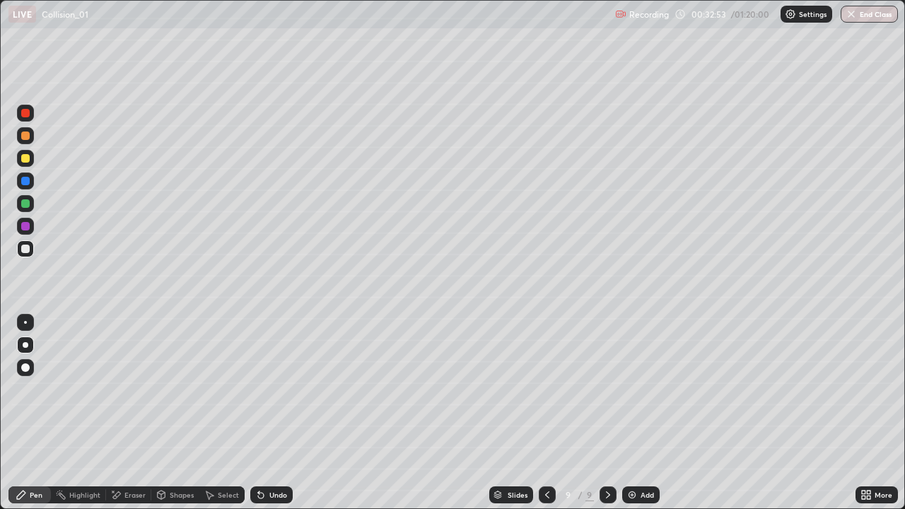
click at [28, 161] on div at bounding box center [25, 158] width 8 height 8
click at [279, 413] on div "Undo" at bounding box center [271, 495] width 42 height 17
click at [275, 413] on div "Undo" at bounding box center [271, 495] width 42 height 17
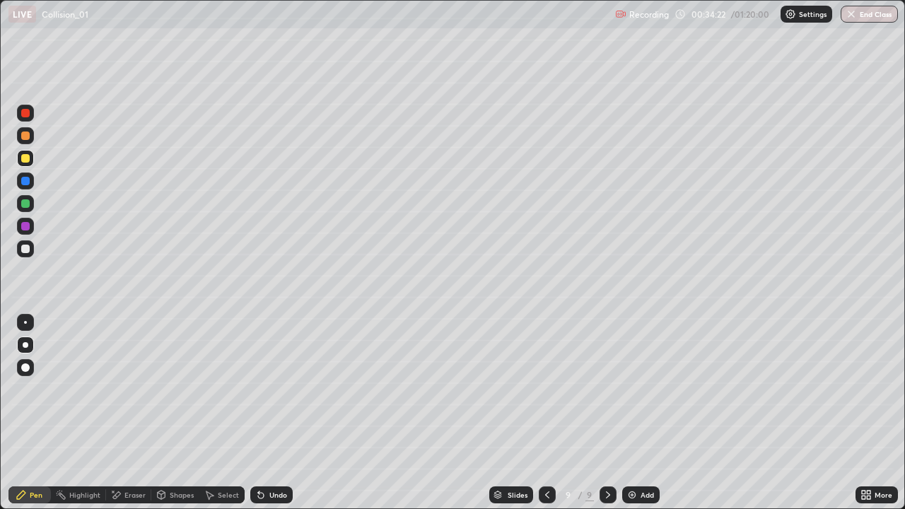
click at [268, 413] on div "Undo" at bounding box center [271, 495] width 42 height 17
click at [260, 413] on icon at bounding box center [260, 494] width 11 height 11
click at [260, 413] on icon at bounding box center [261, 496] width 6 height 6
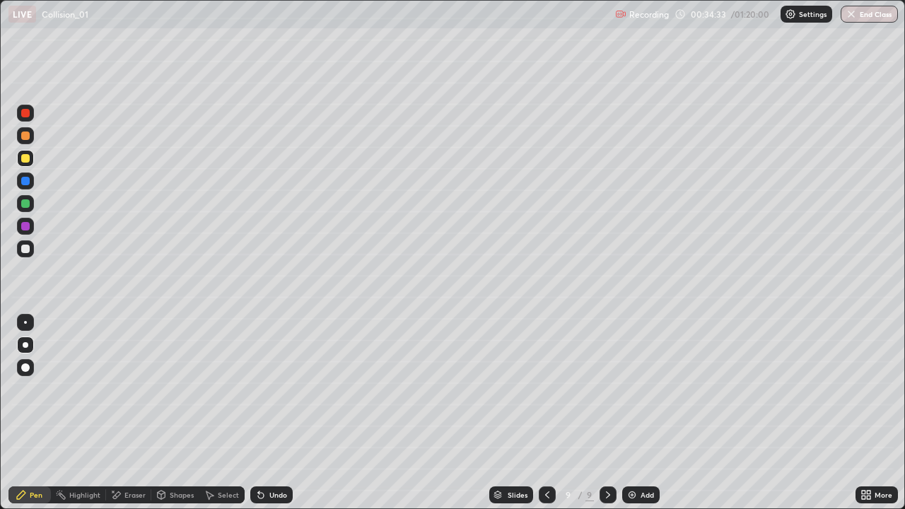
click at [276, 413] on div "Undo" at bounding box center [278, 494] width 18 height 7
click at [274, 413] on div "Undo" at bounding box center [278, 494] width 18 height 7
click at [272, 413] on div "Undo" at bounding box center [278, 494] width 18 height 7
click at [607, 413] on icon at bounding box center [607, 494] width 11 height 11
click at [632, 413] on img at bounding box center [632, 494] width 11 height 11
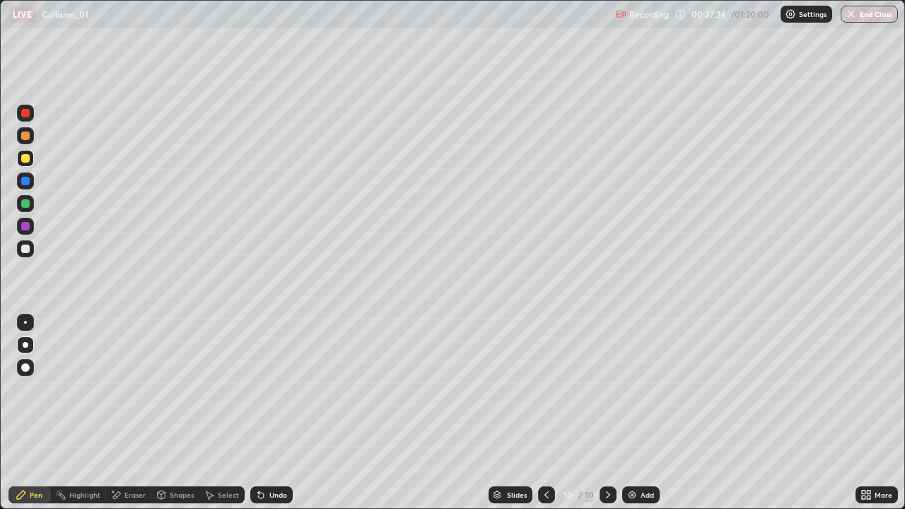
click at [547, 413] on icon at bounding box center [546, 494] width 11 height 11
click at [260, 413] on icon at bounding box center [261, 496] width 6 height 6
click at [607, 413] on icon at bounding box center [607, 494] width 11 height 11
click at [545, 413] on icon at bounding box center [546, 494] width 4 height 7
click at [607, 413] on icon at bounding box center [607, 494] width 11 height 11
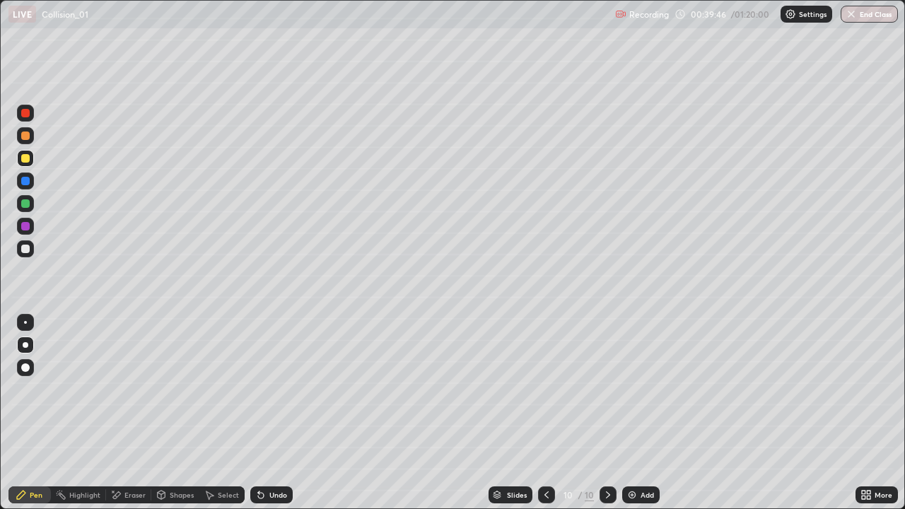
click at [643, 413] on div "Add" at bounding box center [640, 495] width 37 height 17
click at [26, 249] on div at bounding box center [25, 249] width 8 height 8
click at [263, 413] on icon at bounding box center [260, 494] width 11 height 11
click at [258, 413] on icon at bounding box center [258, 491] width 1 height 1
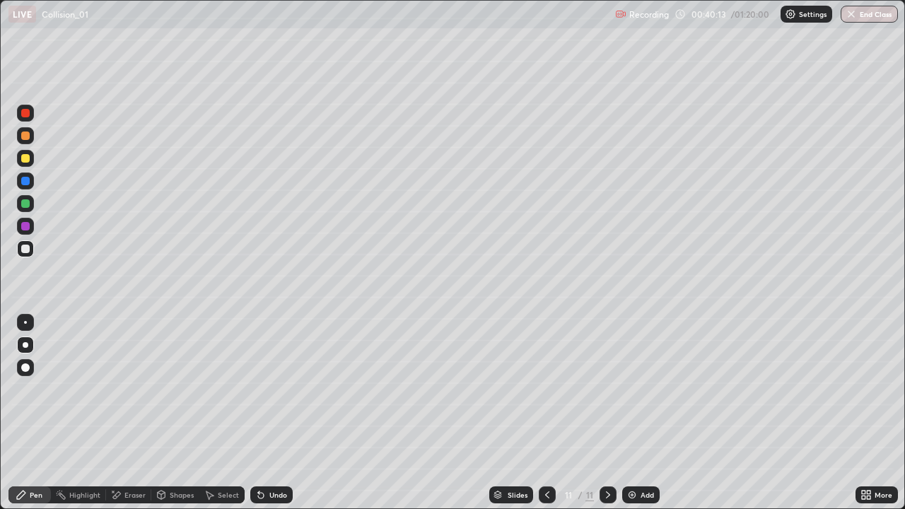
click at [265, 413] on div "Undo" at bounding box center [271, 495] width 42 height 17
click at [262, 413] on icon at bounding box center [260, 494] width 11 height 11
click at [229, 413] on div "Select" at bounding box center [228, 494] width 21 height 7
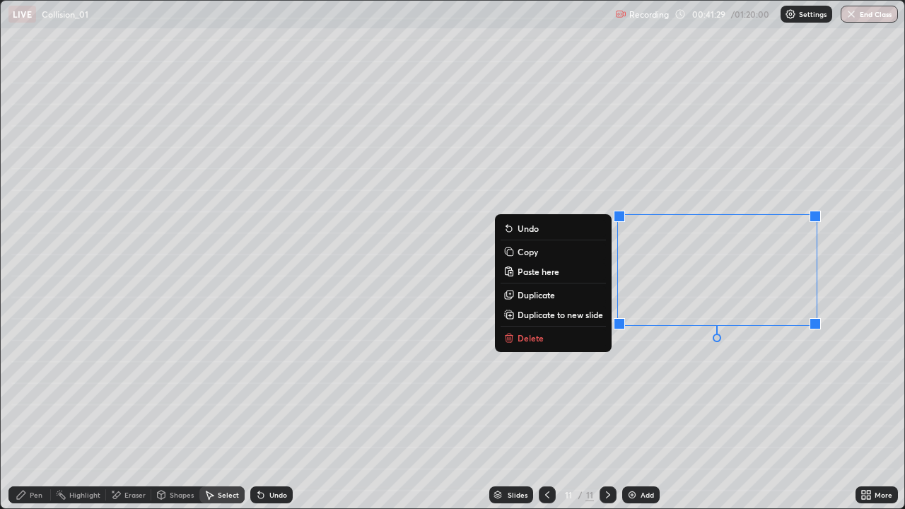
click at [585, 339] on button "Delete" at bounding box center [553, 338] width 105 height 17
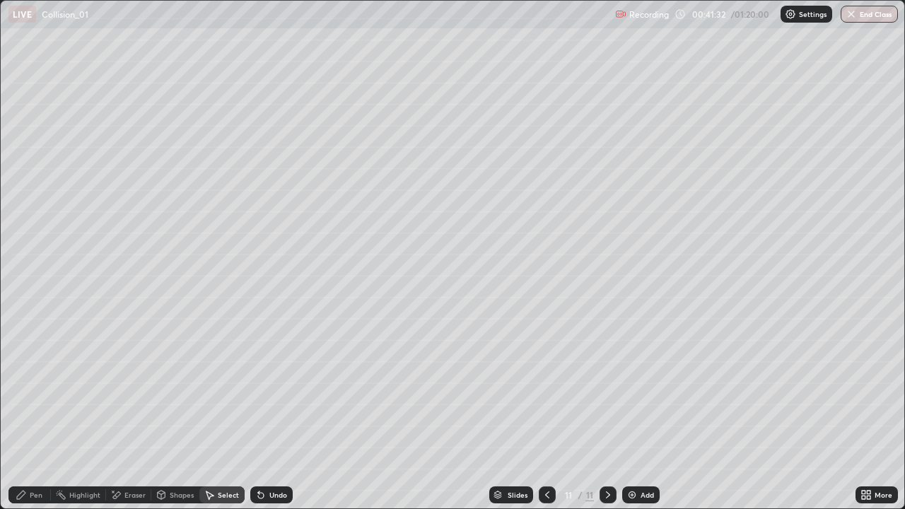
click at [35, 413] on div "Pen" at bounding box center [36, 494] width 13 height 7
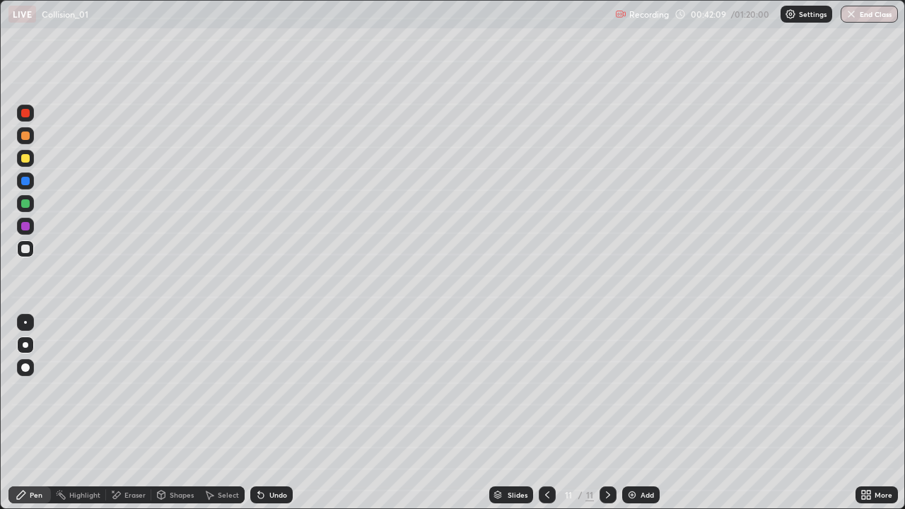
click at [284, 413] on div "Undo" at bounding box center [278, 494] width 18 height 7
click at [607, 413] on icon at bounding box center [607, 494] width 11 height 11
click at [627, 413] on img at bounding box center [632, 494] width 11 height 11
click at [33, 161] on div at bounding box center [25, 158] width 17 height 17
click at [549, 413] on icon at bounding box center [547, 494] width 11 height 11
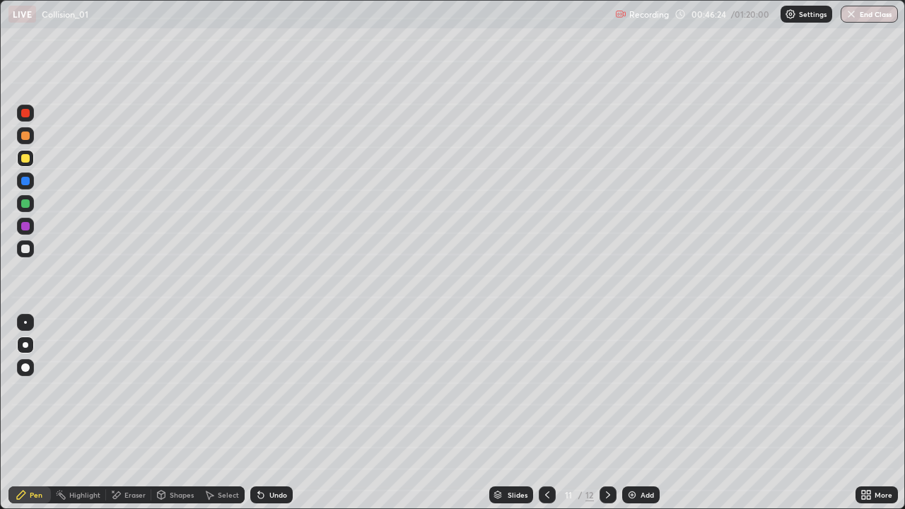
click at [607, 413] on icon at bounding box center [607, 494] width 11 height 11
click at [222, 413] on div "Select" at bounding box center [228, 494] width 21 height 7
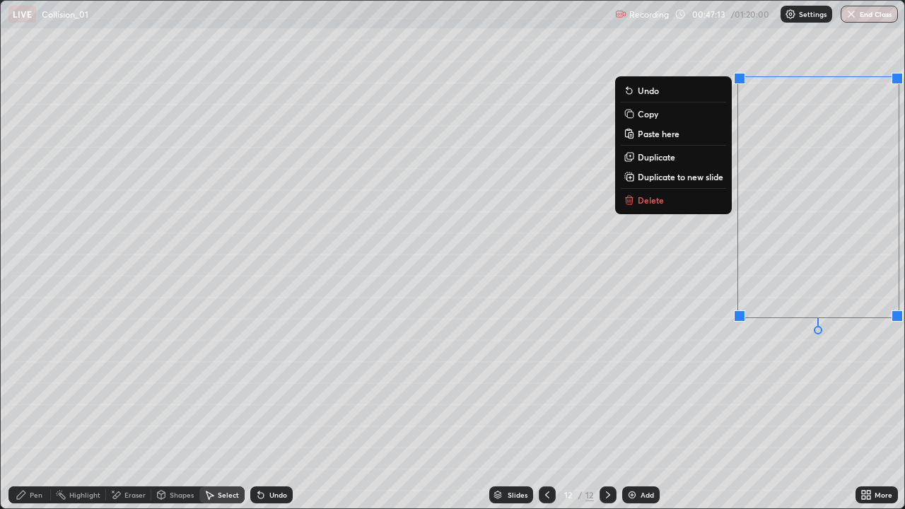
click at [704, 202] on button "Delete" at bounding box center [673, 200] width 105 height 17
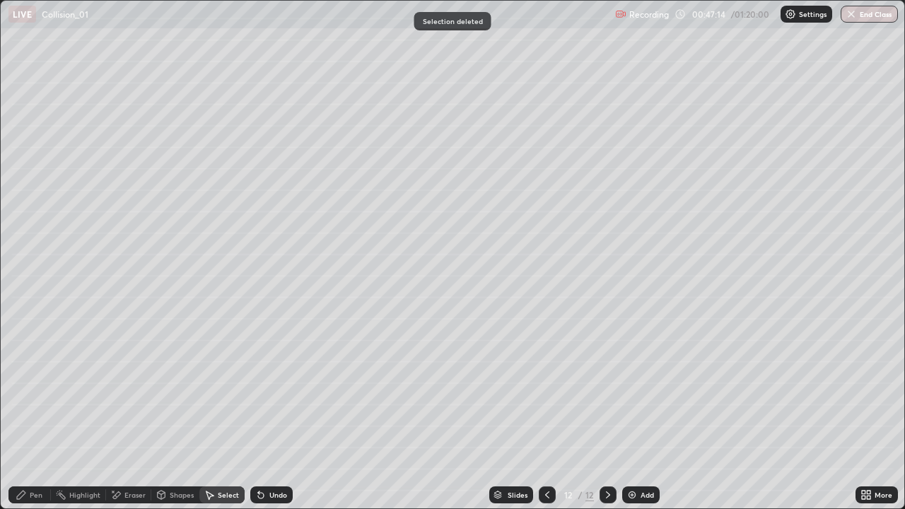
click at [39, 413] on div "Pen" at bounding box center [36, 494] width 13 height 7
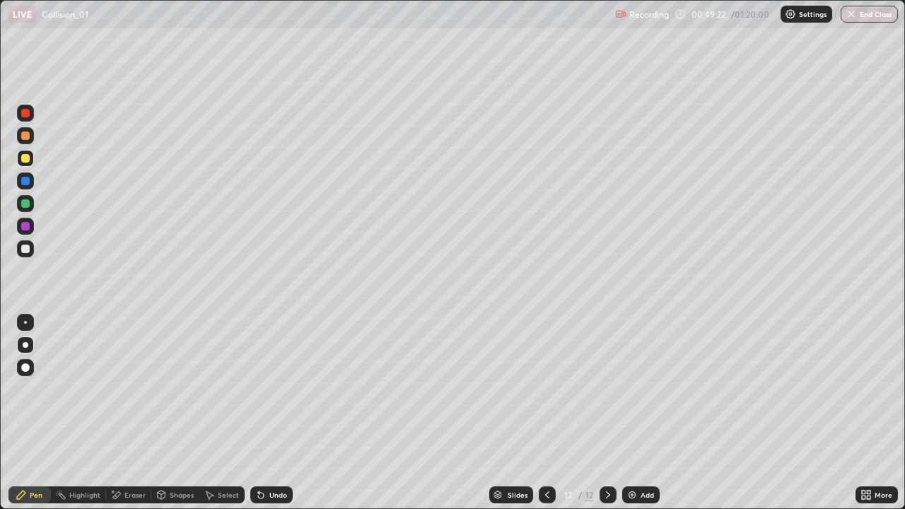
click at [546, 413] on icon at bounding box center [547, 494] width 11 height 11
click at [605, 413] on icon at bounding box center [607, 494] width 11 height 11
click at [606, 413] on icon at bounding box center [607, 494] width 11 height 11
click at [630, 413] on img at bounding box center [632, 494] width 11 height 11
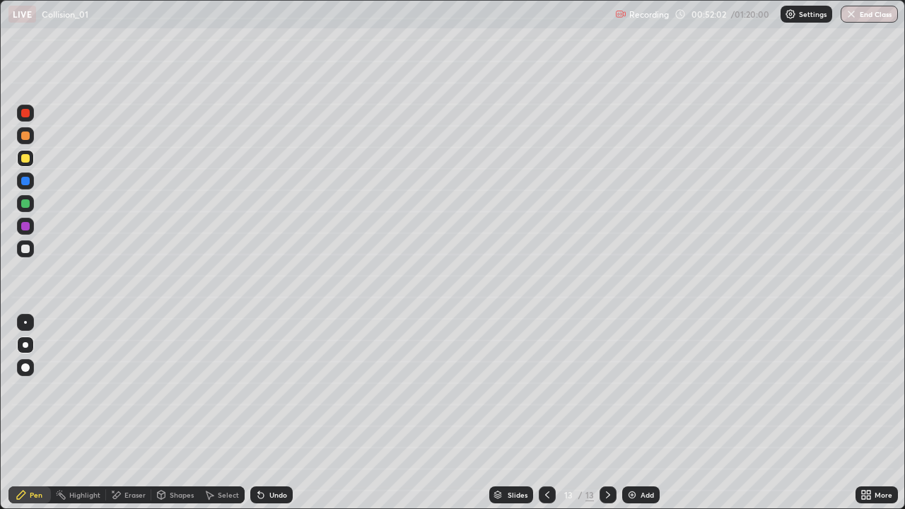
click at [546, 413] on icon at bounding box center [547, 494] width 11 height 11
click at [607, 413] on icon at bounding box center [607, 494] width 11 height 11
click at [608, 413] on icon at bounding box center [607, 494] width 11 height 11
click at [651, 413] on div "Add" at bounding box center [647, 494] width 13 height 7
click at [28, 250] on div at bounding box center [25, 249] width 8 height 8
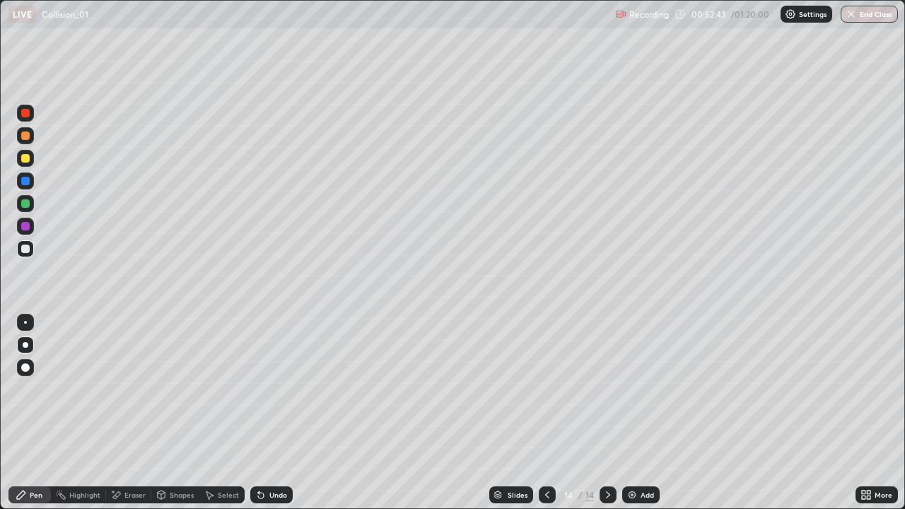
click at [259, 413] on icon at bounding box center [261, 496] width 6 height 6
click at [262, 413] on icon at bounding box center [261, 496] width 6 height 6
click at [25, 159] on div at bounding box center [25, 158] width 8 height 8
click at [275, 413] on div "Undo" at bounding box center [278, 494] width 18 height 7
click at [215, 413] on div "Select" at bounding box center [221, 495] width 45 height 17
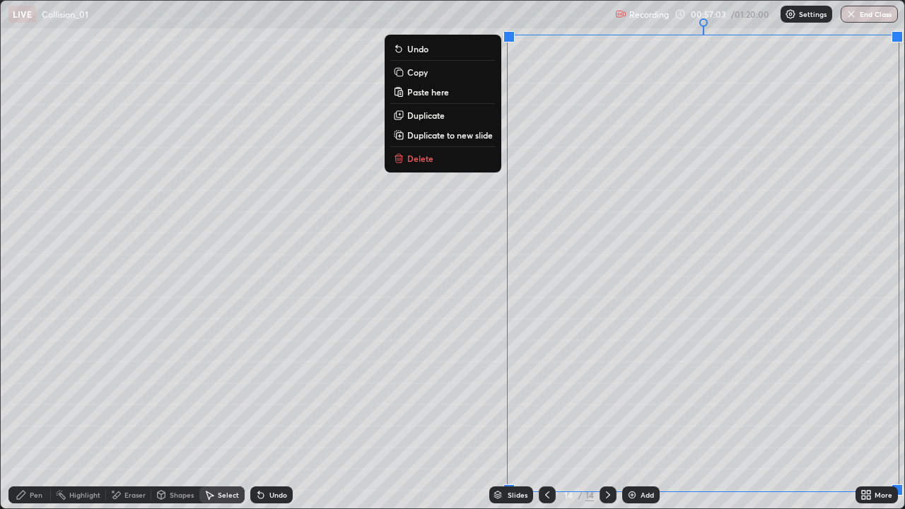
click at [439, 134] on p "Duplicate to new slide" at bounding box center [450, 134] width 86 height 11
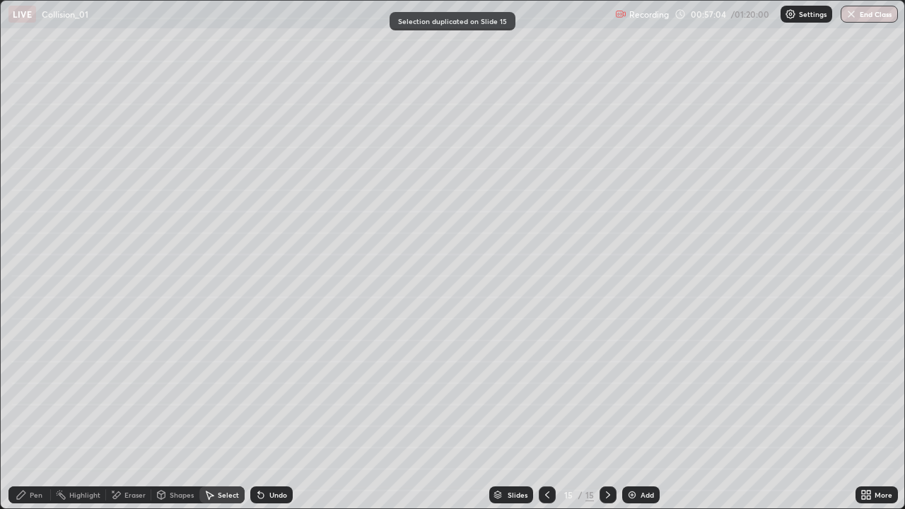
click at [33, 413] on div "Pen" at bounding box center [36, 494] width 13 height 7
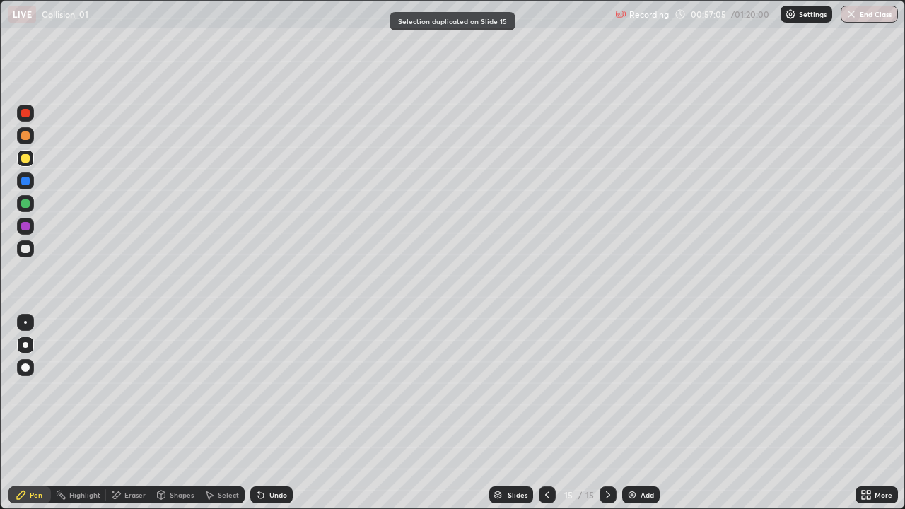
click at [27, 249] on div at bounding box center [25, 249] width 8 height 8
click at [269, 413] on div "Undo" at bounding box center [278, 494] width 18 height 7
click at [272, 413] on div "Undo" at bounding box center [271, 495] width 42 height 17
click at [271, 413] on div "Undo" at bounding box center [278, 494] width 18 height 7
click at [272, 413] on div "Undo" at bounding box center [278, 494] width 18 height 7
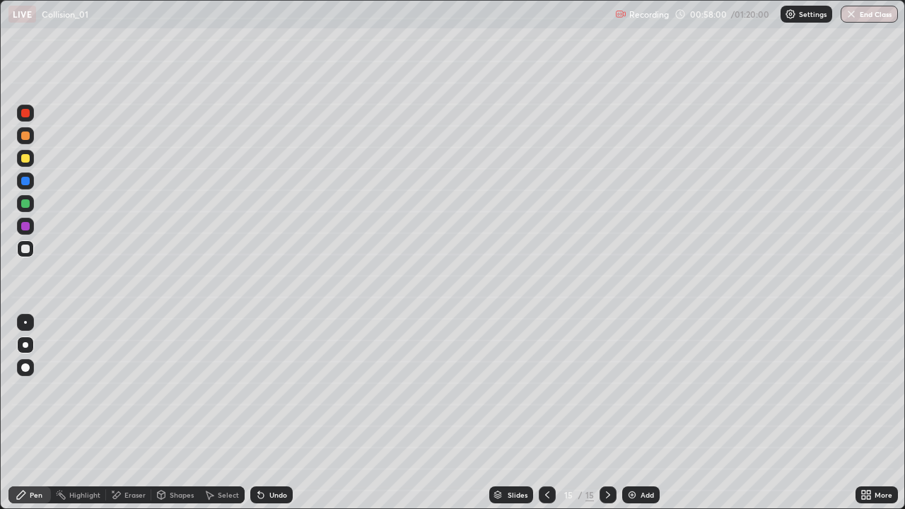
click at [269, 413] on div "Undo" at bounding box center [278, 494] width 18 height 7
click at [271, 413] on div "Undo" at bounding box center [278, 494] width 18 height 7
click at [270, 413] on div "Undo" at bounding box center [278, 494] width 18 height 7
click at [271, 413] on div "Undo" at bounding box center [278, 494] width 18 height 7
click at [274, 413] on div "Undo" at bounding box center [278, 494] width 18 height 7
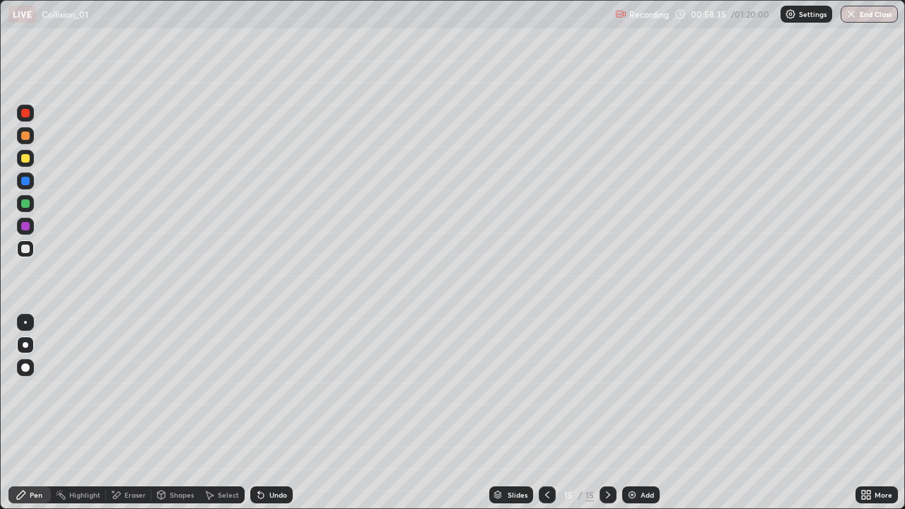
click at [218, 413] on div "Select" at bounding box center [228, 494] width 21 height 7
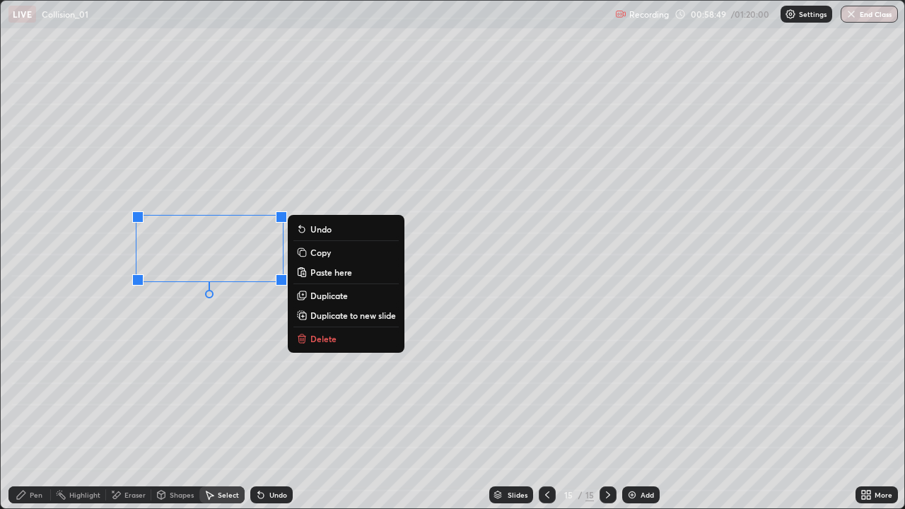
click at [316, 339] on p "Delete" at bounding box center [323, 338] width 26 height 11
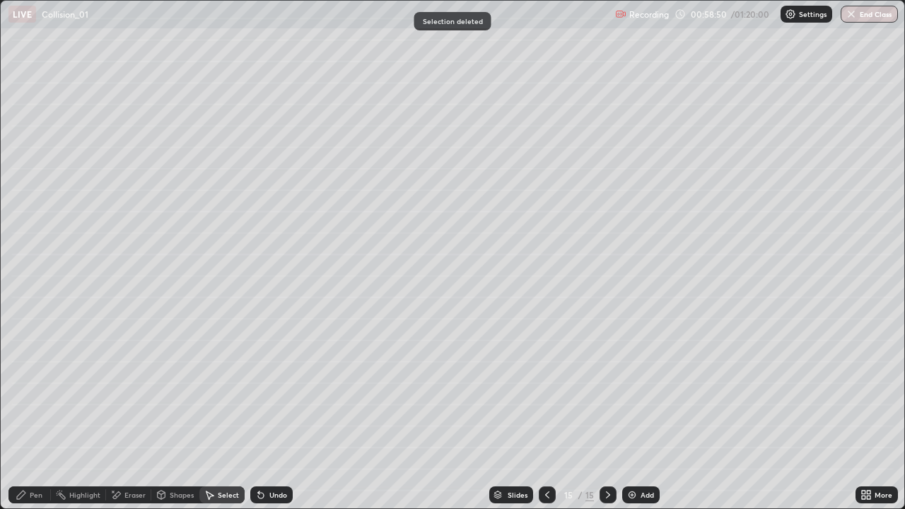
click at [28, 413] on div "Pen" at bounding box center [29, 495] width 42 height 17
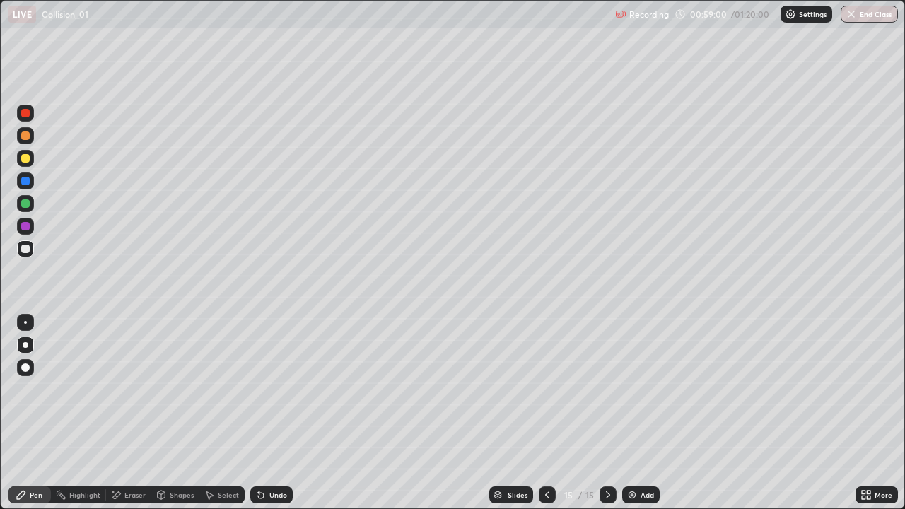
click at [266, 413] on div "Undo" at bounding box center [271, 495] width 42 height 17
click at [269, 413] on div "Undo" at bounding box center [278, 494] width 18 height 7
click at [266, 413] on div "Undo" at bounding box center [271, 495] width 42 height 17
click at [267, 413] on div "Undo" at bounding box center [271, 495] width 42 height 17
click at [266, 413] on div "Undo" at bounding box center [271, 495] width 42 height 17
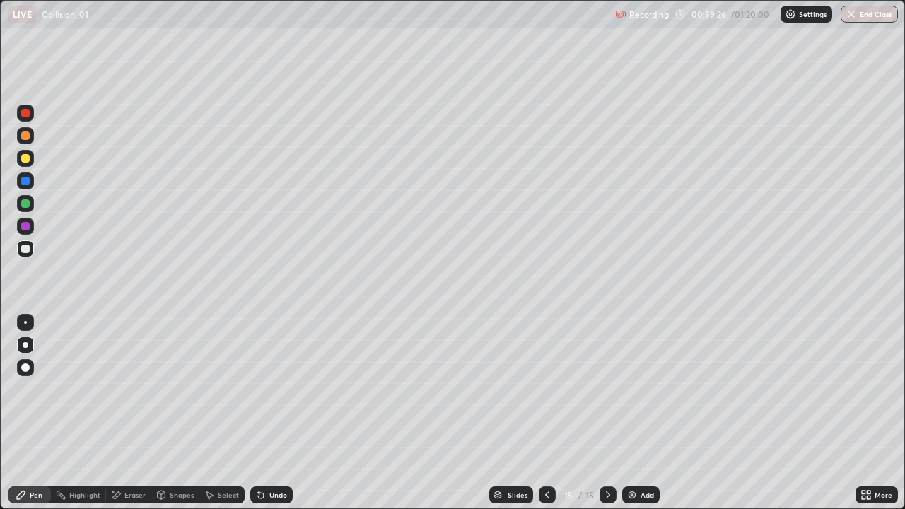
click at [264, 413] on icon at bounding box center [260, 494] width 11 height 11
click at [263, 413] on icon at bounding box center [260, 494] width 11 height 11
click at [267, 413] on div "Undo" at bounding box center [271, 495] width 42 height 17
click at [269, 413] on div "Undo" at bounding box center [278, 494] width 18 height 7
click at [129, 413] on div "Eraser" at bounding box center [134, 494] width 21 height 7
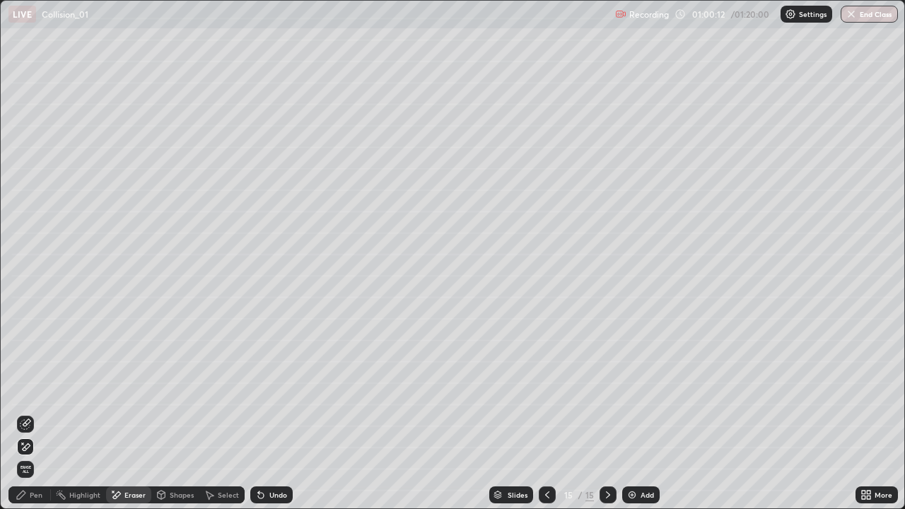
click at [34, 413] on div "Pen" at bounding box center [29, 495] width 42 height 17
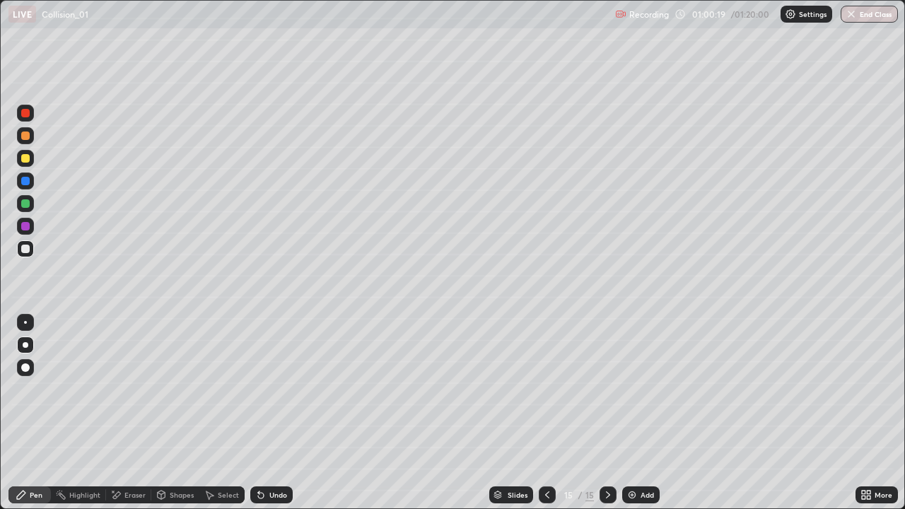
click at [272, 413] on div "Undo" at bounding box center [278, 494] width 18 height 7
click at [270, 413] on div "Undo" at bounding box center [271, 495] width 42 height 17
click at [284, 413] on div "Undo" at bounding box center [278, 494] width 18 height 7
click at [226, 413] on div "Select" at bounding box center [228, 494] width 21 height 7
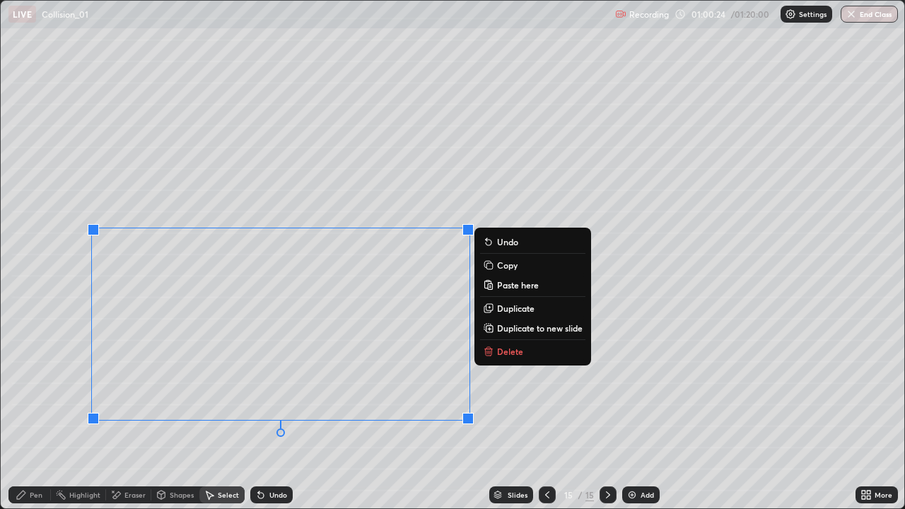
click at [501, 348] on p "Delete" at bounding box center [510, 351] width 26 height 11
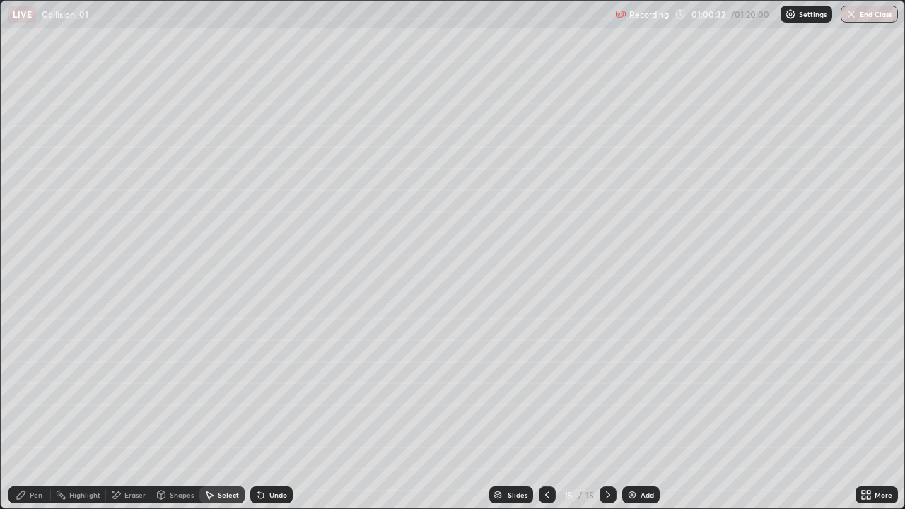
click at [606, 413] on icon at bounding box center [607, 494] width 11 height 11
click at [605, 413] on icon at bounding box center [607, 494] width 11 height 11
click at [608, 413] on icon at bounding box center [607, 494] width 11 height 11
click at [607, 413] on icon at bounding box center [608, 494] width 4 height 7
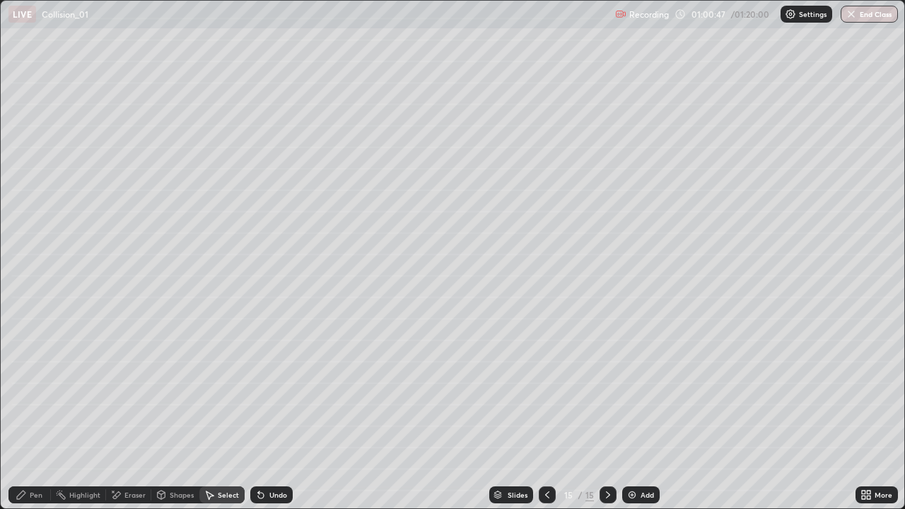
click at [636, 413] on div "Add" at bounding box center [640, 495] width 37 height 17
click at [28, 413] on div "Pen" at bounding box center [29, 495] width 42 height 17
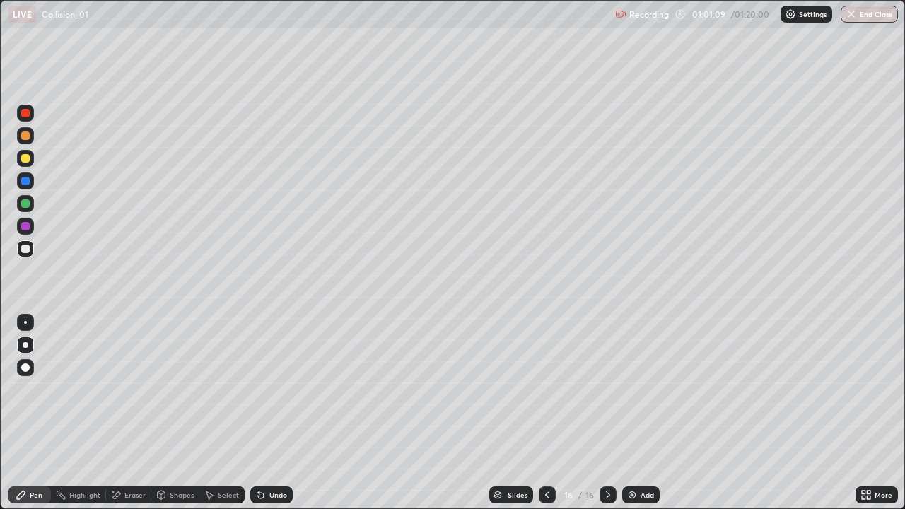
click at [271, 413] on div "Undo" at bounding box center [271, 495] width 42 height 17
click at [269, 413] on div "Undo" at bounding box center [278, 494] width 18 height 7
click at [30, 157] on div at bounding box center [25, 158] width 17 height 17
click at [265, 413] on div "Undo" at bounding box center [271, 495] width 42 height 17
click at [607, 413] on icon at bounding box center [607, 494] width 11 height 11
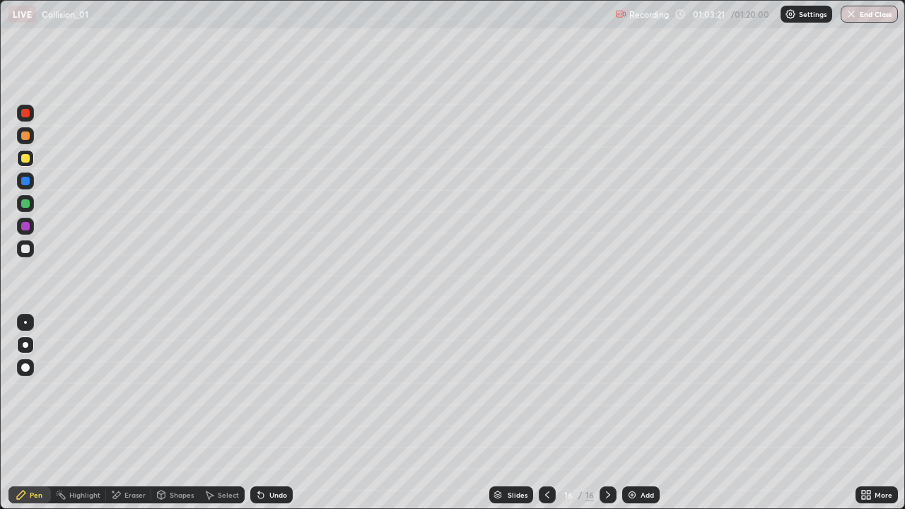
click at [633, 413] on img at bounding box center [632, 494] width 11 height 11
click at [27, 250] on div at bounding box center [25, 249] width 8 height 8
click at [875, 413] on div "More" at bounding box center [884, 494] width 18 height 7
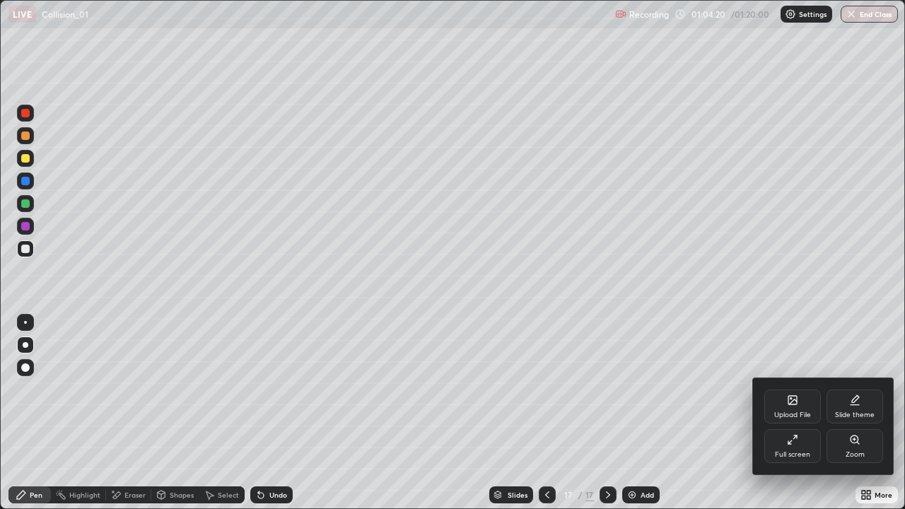
click at [804, 413] on div "Full screen" at bounding box center [792, 446] width 57 height 34
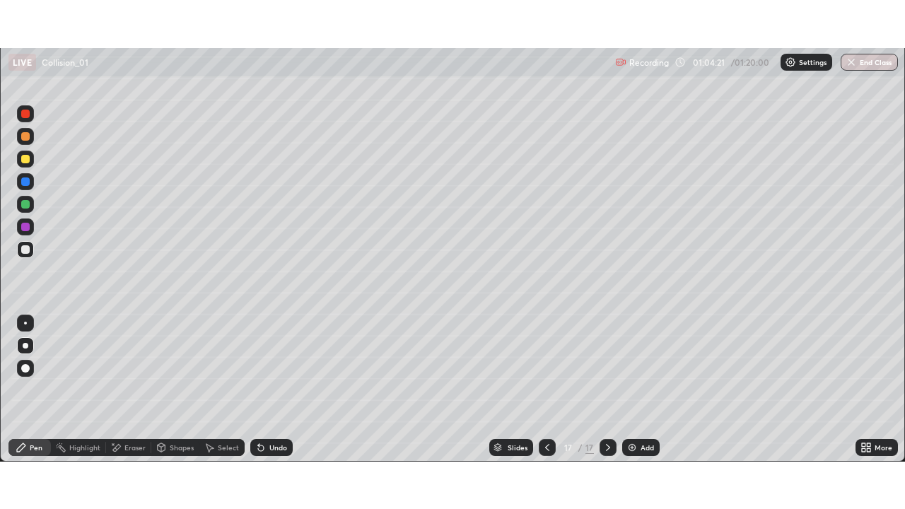
scroll to position [70300, 69808]
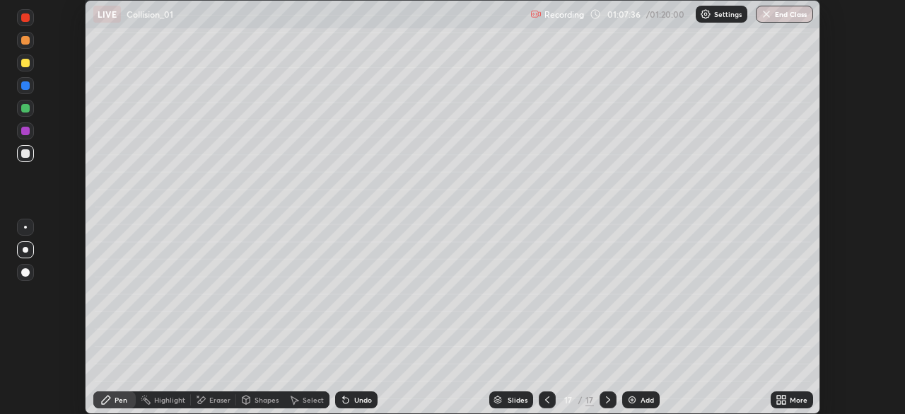
click at [784, 402] on icon at bounding box center [784, 402] width 4 height 4
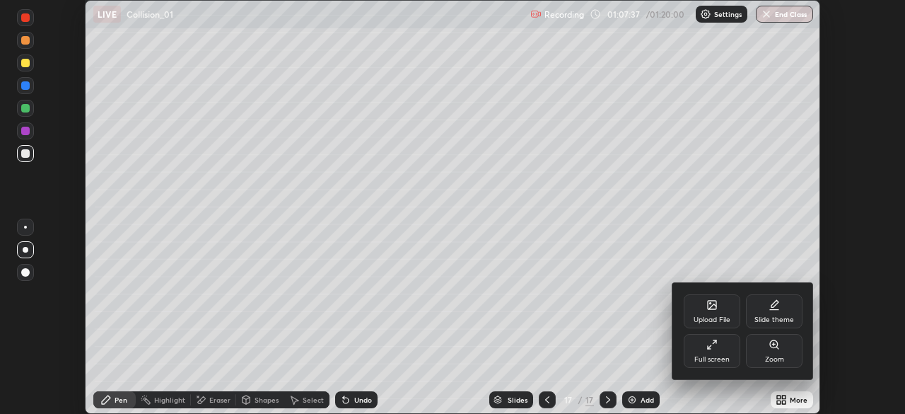
click at [718, 356] on div "Full screen" at bounding box center [711, 359] width 35 height 7
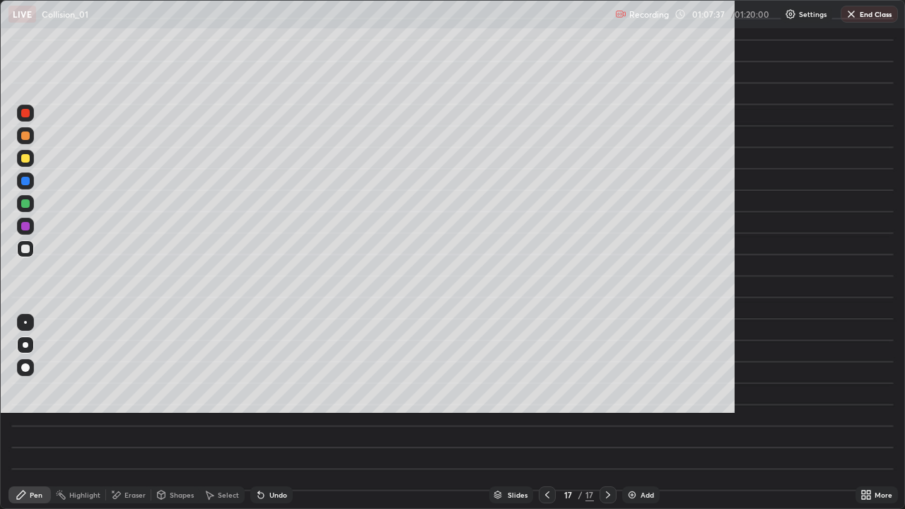
scroll to position [509, 905]
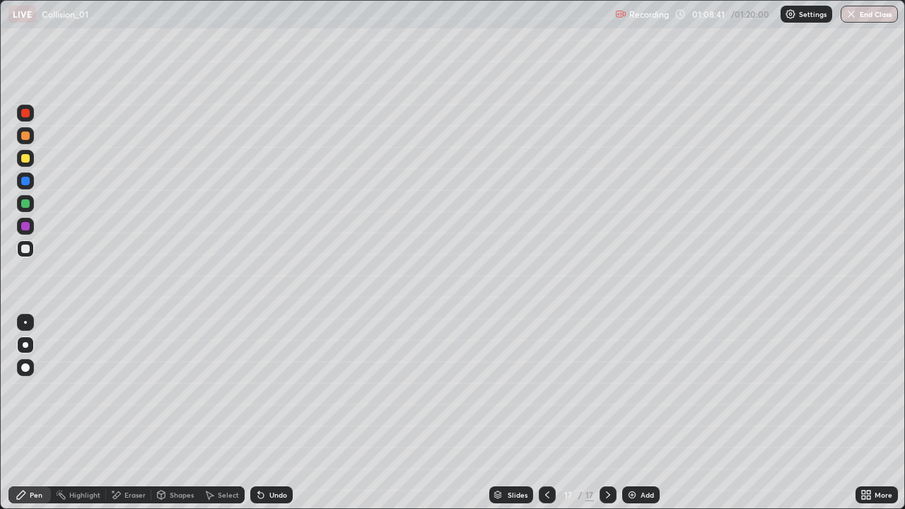
click at [545, 413] on icon at bounding box center [547, 494] width 4 height 7
click at [607, 413] on icon at bounding box center [608, 494] width 4 height 7
click at [634, 413] on img at bounding box center [632, 494] width 11 height 11
click at [26, 249] on div at bounding box center [25, 249] width 8 height 8
click at [262, 413] on icon at bounding box center [260, 494] width 11 height 11
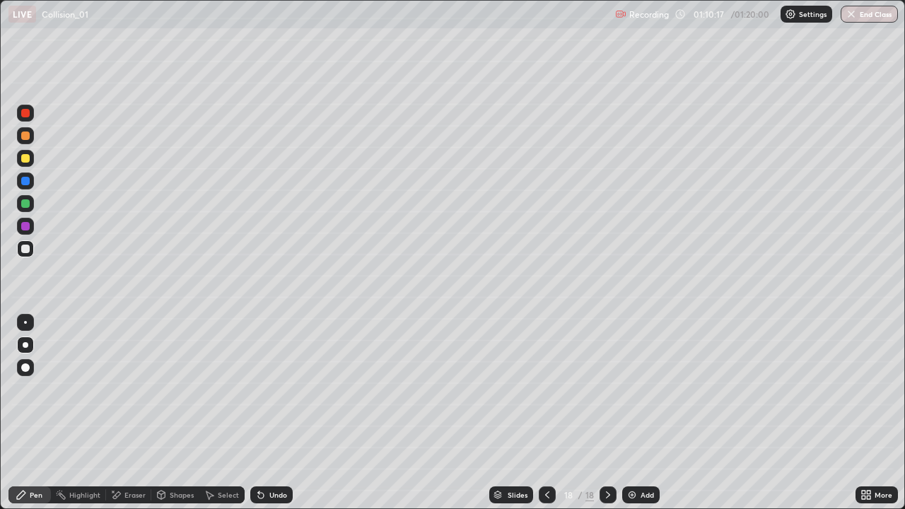
click at [274, 413] on div "Undo" at bounding box center [278, 494] width 18 height 7
click at [276, 413] on div "Undo" at bounding box center [278, 494] width 18 height 7
click at [278, 413] on div "Undo" at bounding box center [278, 494] width 18 height 7
click at [274, 413] on div "Undo" at bounding box center [271, 495] width 42 height 17
click at [132, 413] on div "Eraser" at bounding box center [128, 495] width 45 height 17
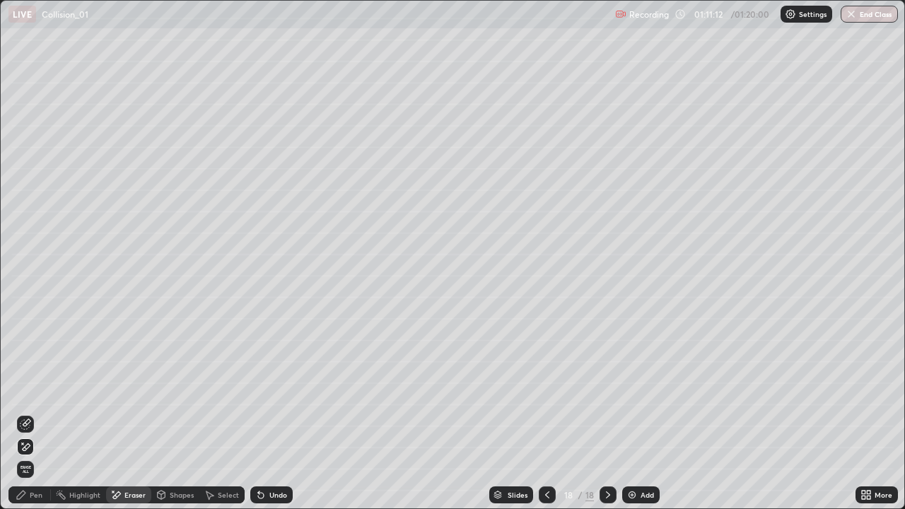
click at [40, 413] on div "Pen" at bounding box center [36, 494] width 13 height 7
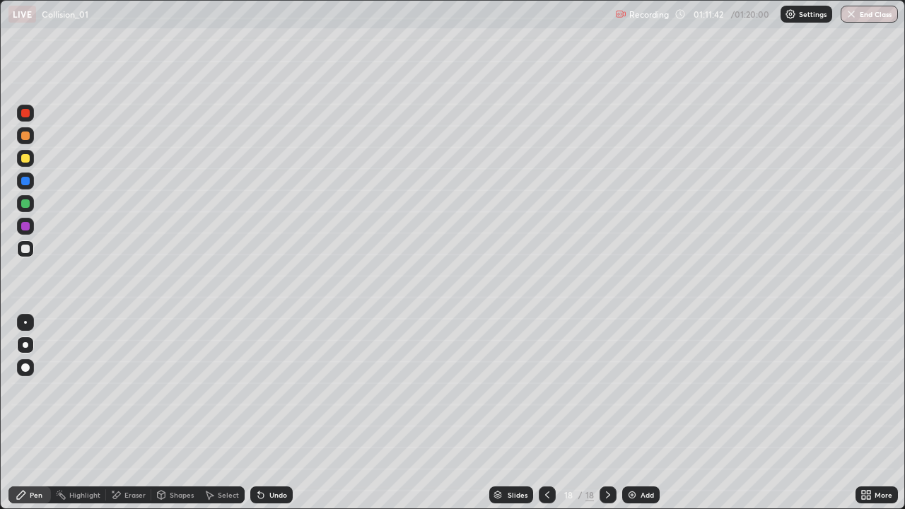
click at [274, 413] on div "Undo" at bounding box center [278, 494] width 18 height 7
click at [267, 413] on div "Undo" at bounding box center [271, 495] width 42 height 17
click at [266, 413] on div "Undo" at bounding box center [271, 495] width 42 height 17
click at [607, 413] on icon at bounding box center [607, 494] width 11 height 11
click at [634, 413] on img at bounding box center [632, 494] width 11 height 11
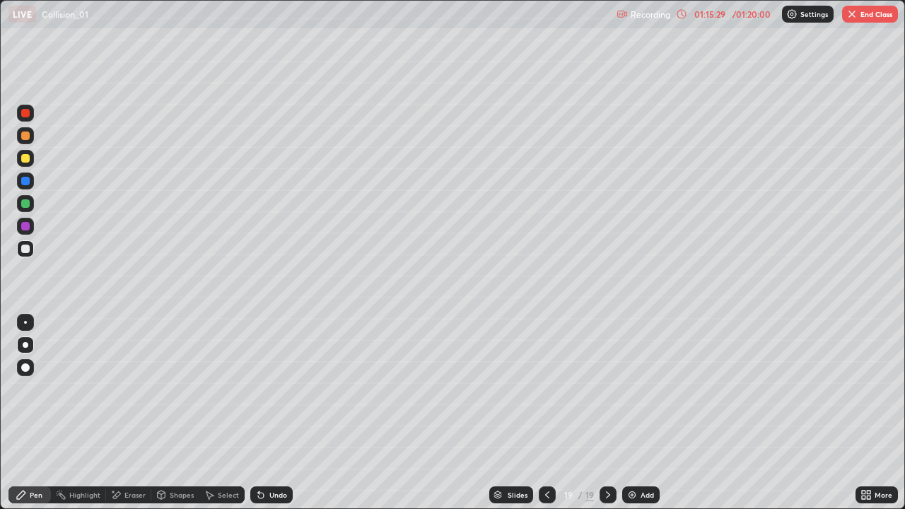
click at [552, 413] on div at bounding box center [547, 495] width 17 height 17
click at [546, 413] on icon at bounding box center [547, 494] width 11 height 11
click at [607, 413] on icon at bounding box center [607, 494] width 11 height 11
click at [605, 413] on icon at bounding box center [607, 494] width 11 height 11
click at [629, 413] on img at bounding box center [632, 494] width 11 height 11
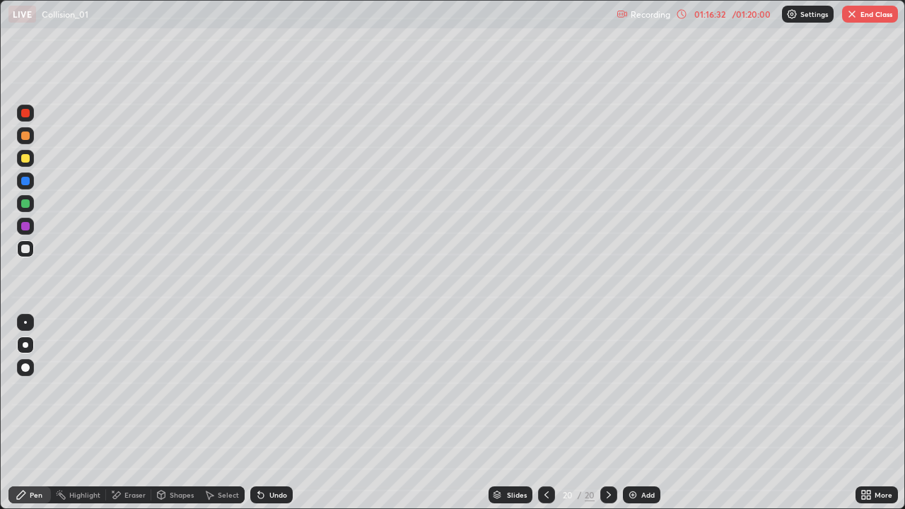
click at [228, 413] on div "Select" at bounding box center [228, 494] width 21 height 7
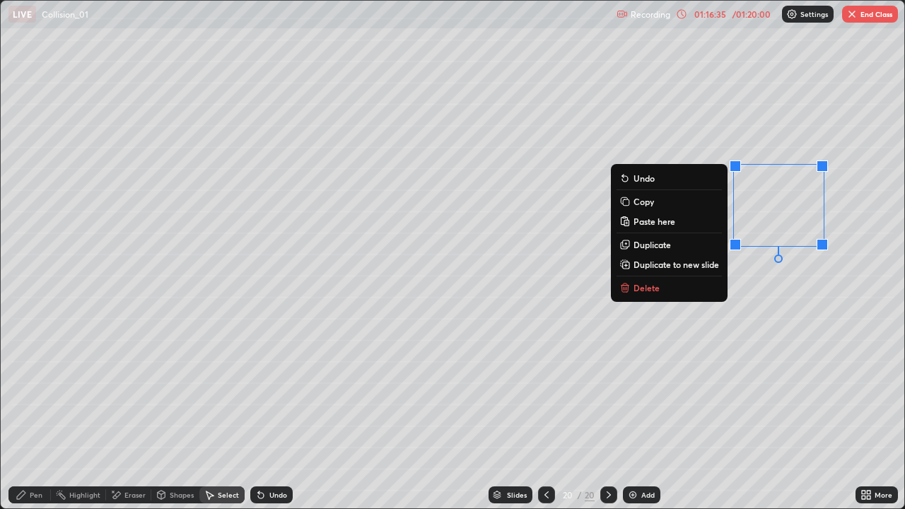
click at [798, 315] on div "0 ° Undo Copy Paste here Duplicate Duplicate to new slide Delete" at bounding box center [453, 255] width 904 height 508
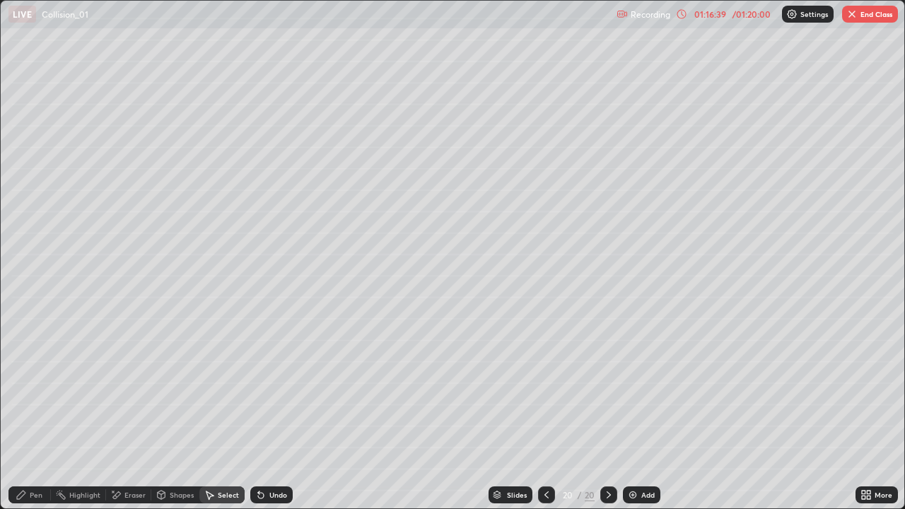
click at [33, 413] on div "Pen" at bounding box center [29, 495] width 42 height 17
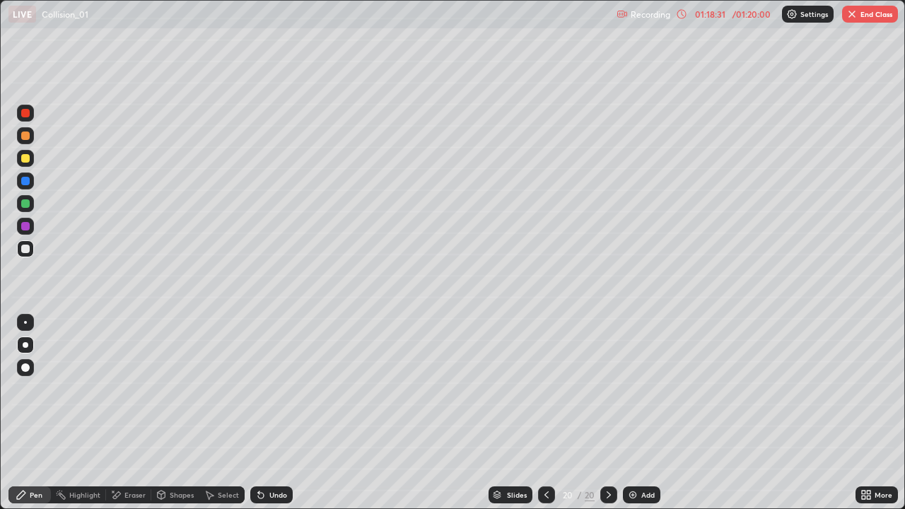
click at [875, 15] on button "End Class" at bounding box center [870, 14] width 56 height 17
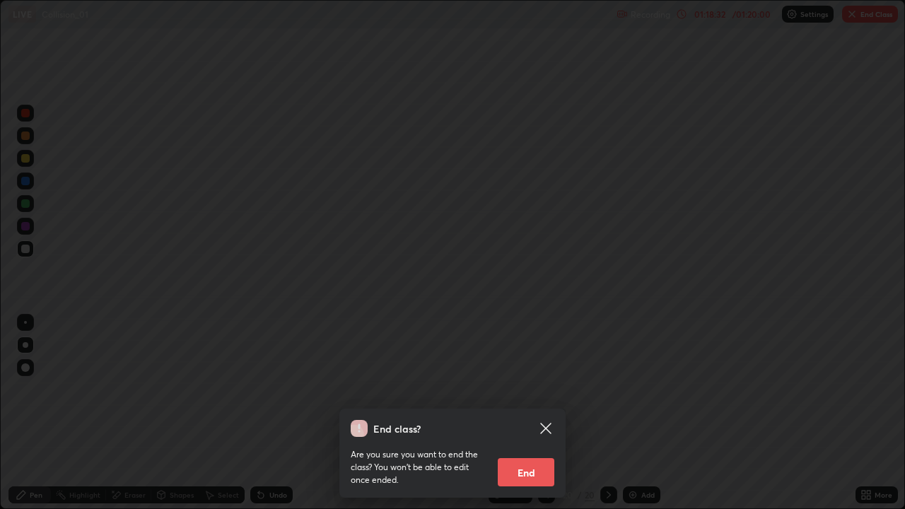
click at [535, 413] on button "End" at bounding box center [526, 472] width 57 height 28
